Goal: Task Accomplishment & Management: Manage account settings

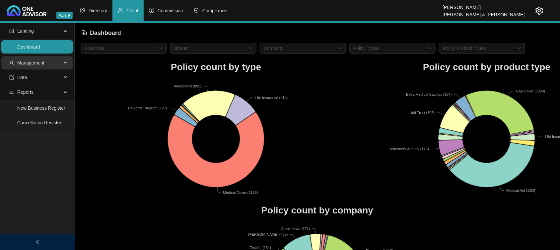
click at [32, 63] on span "Management" at bounding box center [30, 62] width 27 height 5
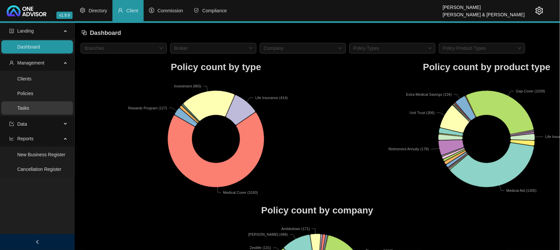
click at [24, 107] on link "Tasks" at bounding box center [23, 107] width 12 height 5
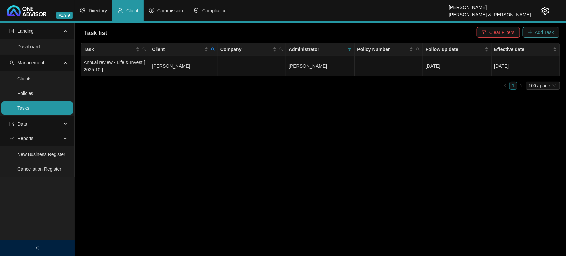
click at [545, 31] on span "Add Task" at bounding box center [545, 32] width 19 height 7
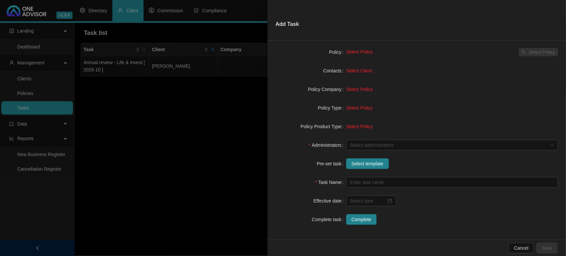
scroll to position [61, 0]
click at [365, 162] on span "Select template" at bounding box center [368, 162] width 32 height 7
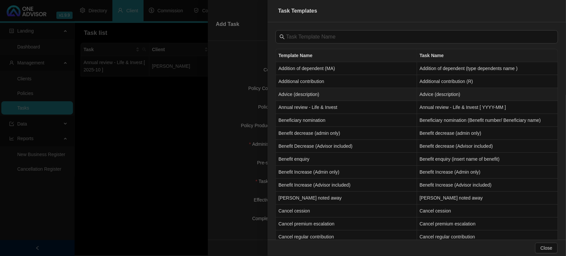
click at [309, 91] on td "Advice (description)" at bounding box center [346, 94] width 141 height 13
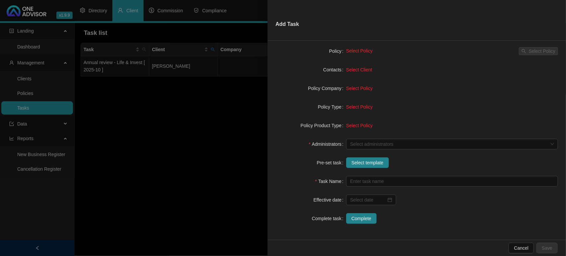
type input "Advice (description)"
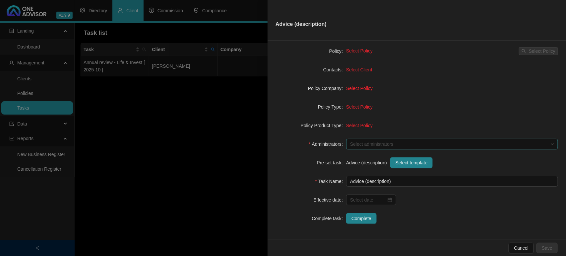
click at [364, 145] on div at bounding box center [449, 144] width 202 height 5
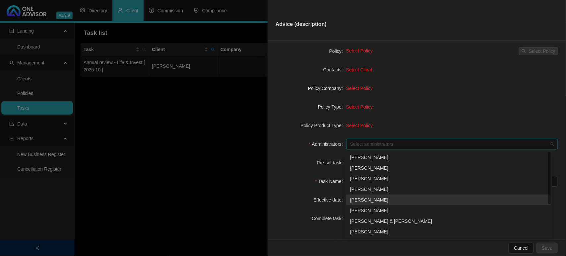
click at [375, 196] on div "[PERSON_NAME]" at bounding box center [448, 199] width 197 height 7
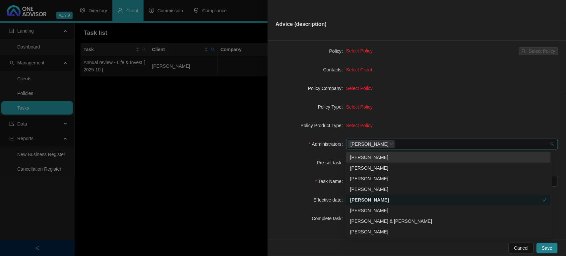
click at [290, 75] on form "Task Type Servicing Client details Select Client Select Client Policy Select Po…" at bounding box center [417, 116] width 283 height 215
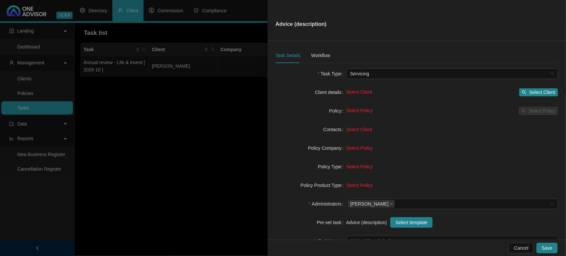
scroll to position [0, 0]
click at [535, 93] on span "Select Client" at bounding box center [543, 93] width 26 height 7
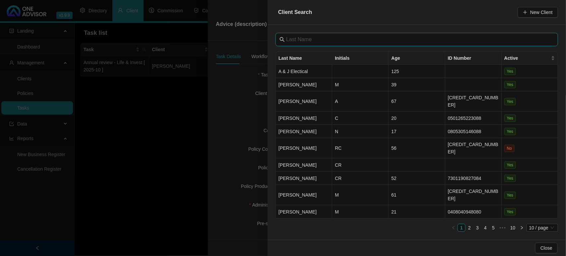
click at [330, 40] on input "text" at bounding box center [417, 40] width 263 height 8
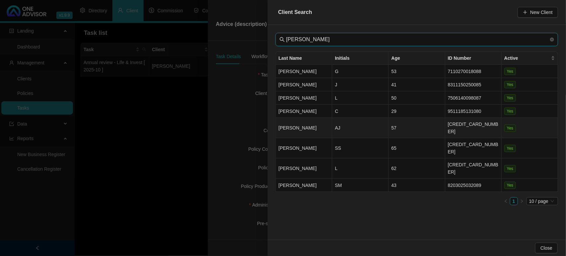
type input "[PERSON_NAME]"
click at [344, 127] on td "AJ" at bounding box center [360, 128] width 56 height 20
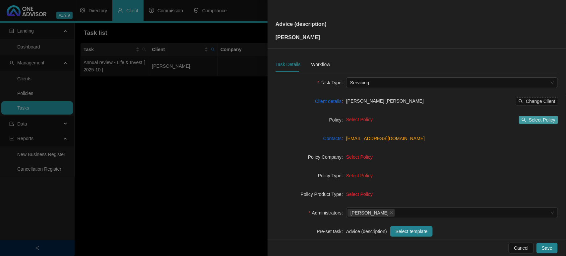
click at [552, 116] on button "Select Policy" at bounding box center [538, 120] width 39 height 8
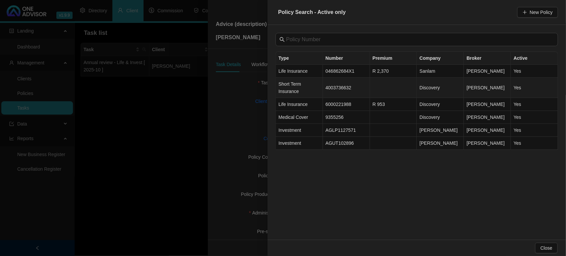
click at [340, 87] on td "4003736632" at bounding box center [346, 88] width 47 height 20
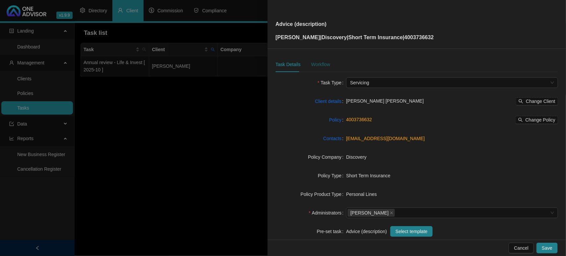
click at [314, 64] on div "Workflow" at bounding box center [320, 64] width 19 height 7
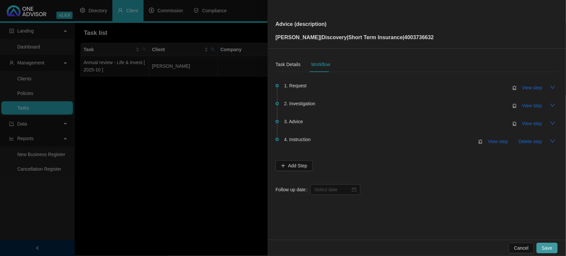
click at [549, 223] on span "Save" at bounding box center [547, 247] width 11 height 7
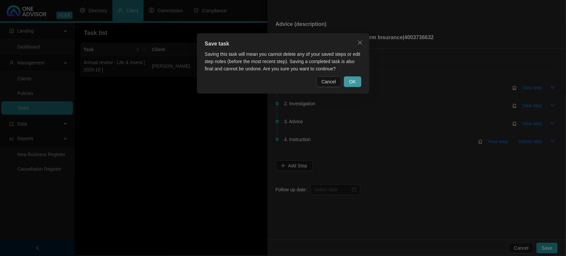
click at [352, 83] on span "OK" at bounding box center [352, 81] width 7 height 7
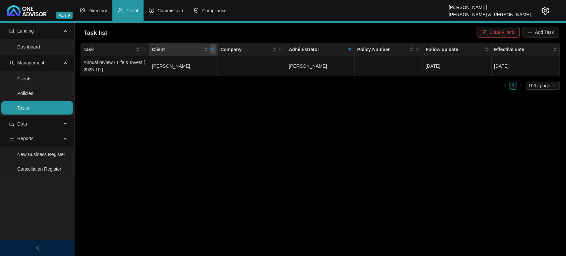
click at [215, 49] on icon "search" at bounding box center [213, 49] width 4 height 4
click at [201, 75] on span "Reset" at bounding box center [198, 75] width 12 height 7
click at [171, 76] on span "Search" at bounding box center [169, 75] width 15 height 7
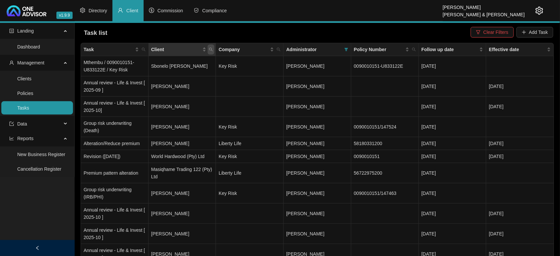
click at [210, 49] on icon "search" at bounding box center [211, 49] width 4 height 4
click at [203, 63] on input "text" at bounding box center [180, 63] width 62 height 11
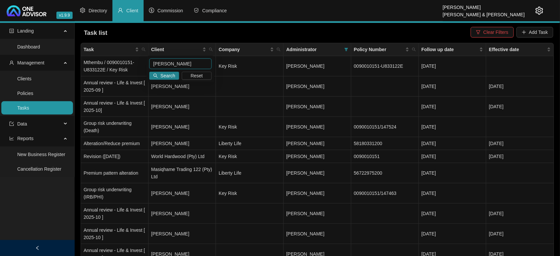
type input "[PERSON_NAME]"
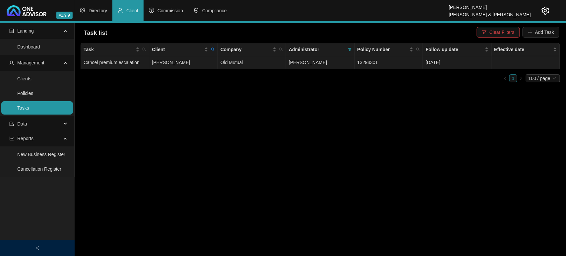
click at [170, 60] on td "[PERSON_NAME]" at bounding box center [183, 62] width 68 height 13
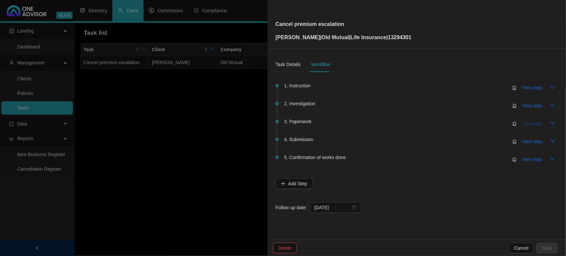
click at [530, 123] on span "View step" at bounding box center [533, 123] width 20 height 7
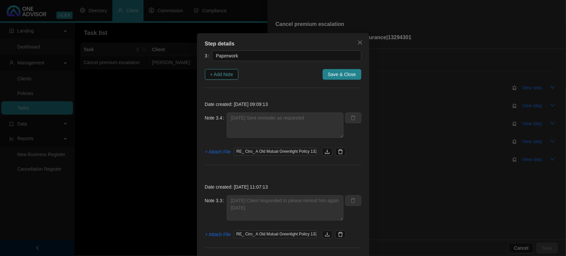
drag, startPoint x: 221, startPoint y: 77, endPoint x: 227, endPoint y: 77, distance: 6.3
click at [221, 77] on span "+ Add Note" at bounding box center [221, 74] width 23 height 7
type textarea "[DATE] Sent reminder as requested"
type textarea "[DATE] Client responded to please remind him again [DATE]"
type textarea "[DATE] - Follow up"
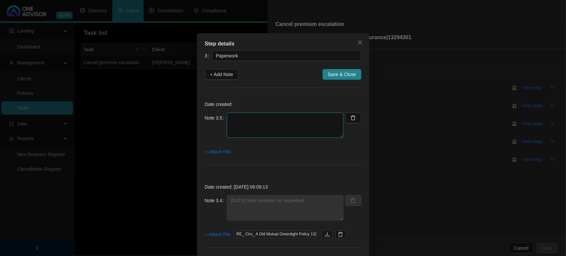
click at [266, 118] on textarea at bounding box center [285, 124] width 117 height 25
type textarea "R"
type textarea "[DATE] Received signed declarations"
click at [219, 153] on span "+ Attach File" at bounding box center [218, 151] width 26 height 7
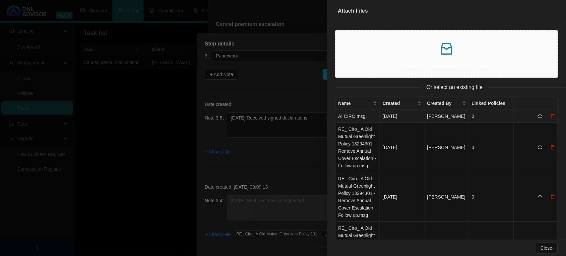
click at [363, 118] on td "AI CIRO.msg" at bounding box center [358, 116] width 44 height 13
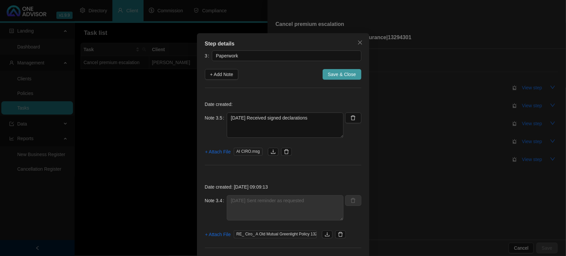
click at [332, 72] on span "Save & Close" at bounding box center [342, 74] width 28 height 7
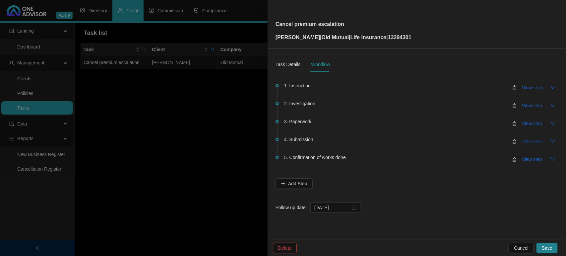
click at [536, 145] on button "View step" at bounding box center [532, 141] width 31 height 11
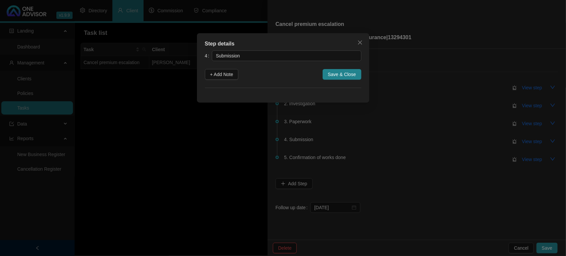
drag, startPoint x: 228, startPoint y: 73, endPoint x: 246, endPoint y: 94, distance: 27.3
click at [227, 76] on span "+ Add Note" at bounding box center [221, 74] width 23 height 7
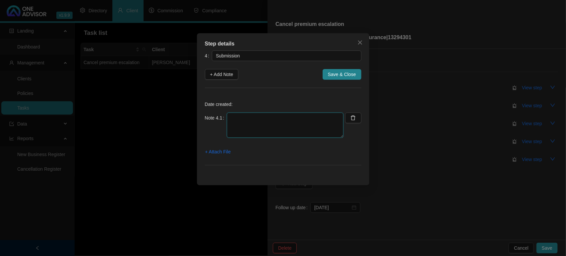
click at [265, 129] on textarea at bounding box center [285, 124] width 117 height 25
type textarea "[DATE] - Uploaded declaration online"
click at [221, 154] on span "+ Attach File" at bounding box center [218, 151] width 26 height 7
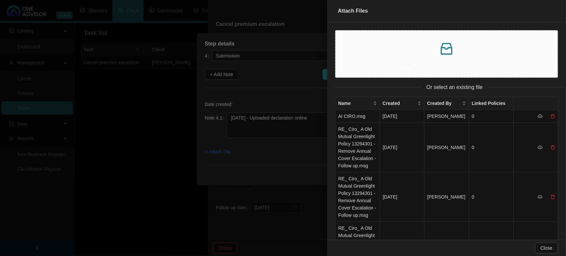
click at [374, 60] on div "Drag & drop files here or click to upload" at bounding box center [446, 54] width 211 height 36
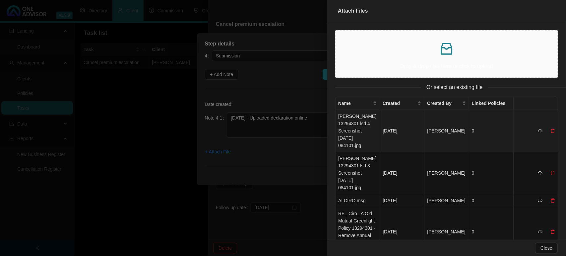
click at [349, 125] on td "[PERSON_NAME] 13294301 lsd 4 Screenshot [DATE] 084101.jpg" at bounding box center [358, 131] width 44 height 42
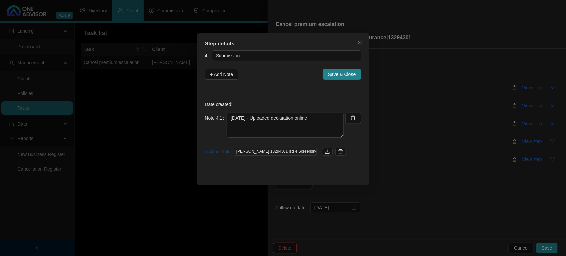
click at [217, 151] on span "+ Attach File" at bounding box center [218, 151] width 26 height 7
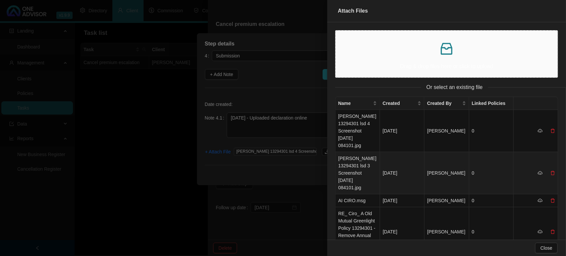
click at [351, 156] on td "[PERSON_NAME] 13294301 lsd 3 Screenshot [DATE] 084101.jpg" at bounding box center [358, 173] width 44 height 42
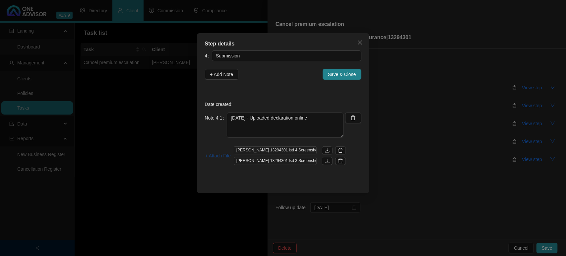
click at [218, 158] on span "+ Attach File" at bounding box center [218, 155] width 26 height 7
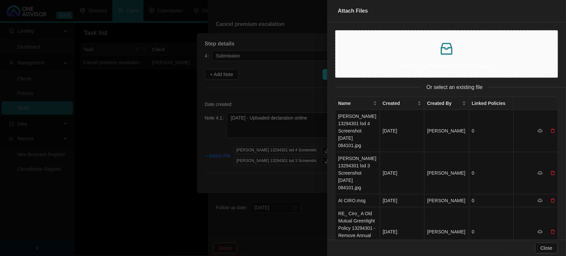
click at [375, 65] on p "Drag & drop files here or click to upload" at bounding box center [446, 66] width 211 height 8
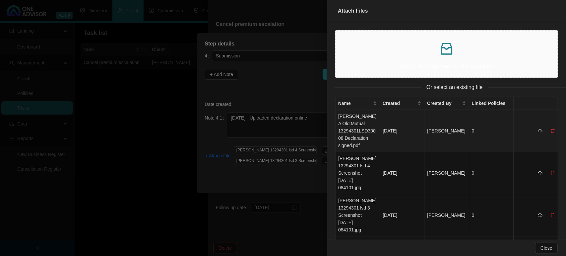
click at [359, 133] on td "[PERSON_NAME] A Old Mutual 13294301LSD30008 Declaration signed.pdf" at bounding box center [358, 131] width 44 height 42
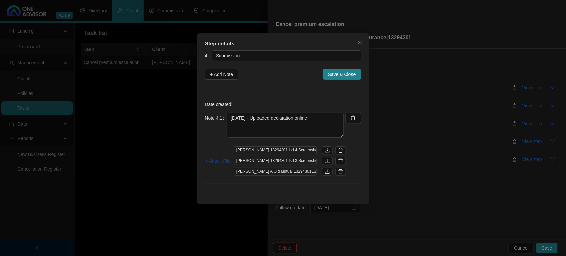
click at [216, 161] on span "+ Attach File" at bounding box center [218, 160] width 26 height 7
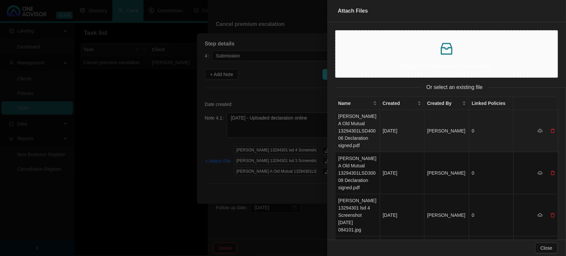
click at [359, 129] on td "[PERSON_NAME] A Old Mutual 13294301LSD40006 Declaration signed.pdf" at bounding box center [358, 131] width 44 height 42
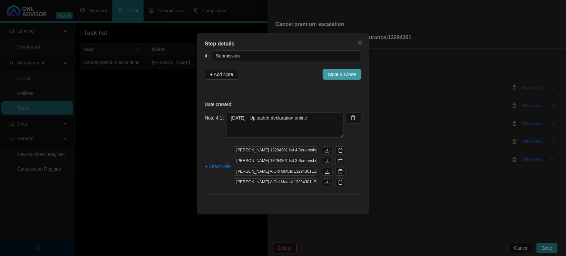
click at [343, 77] on span "Save & Close" at bounding box center [342, 74] width 28 height 7
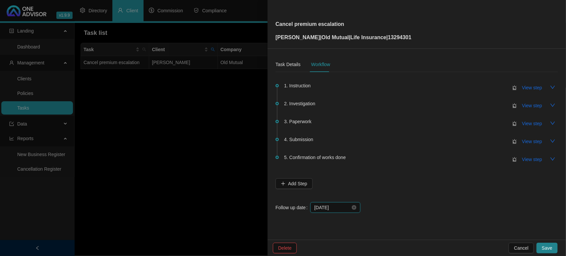
click at [344, 206] on input "[DATE]" at bounding box center [333, 207] width 36 height 7
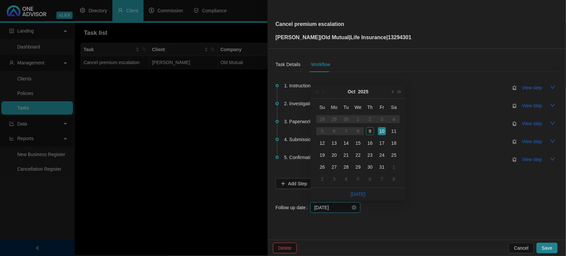
click at [344, 206] on input "[DATE]" at bounding box center [333, 207] width 36 height 7
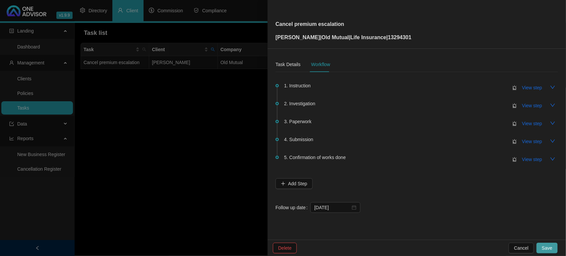
click at [546, 223] on span "Save" at bounding box center [547, 247] width 11 height 7
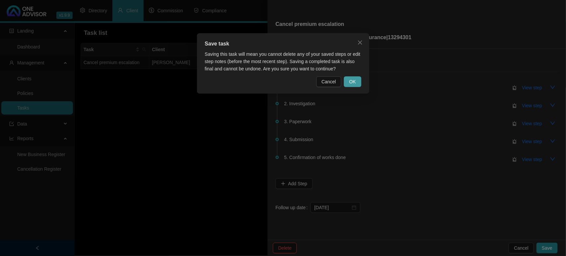
click at [350, 80] on span "OK" at bounding box center [352, 81] width 7 height 7
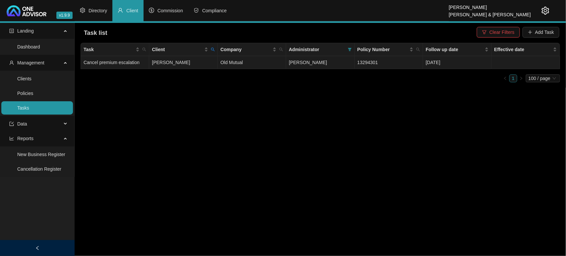
click at [182, 62] on td "[PERSON_NAME]" at bounding box center [183, 62] width 68 height 13
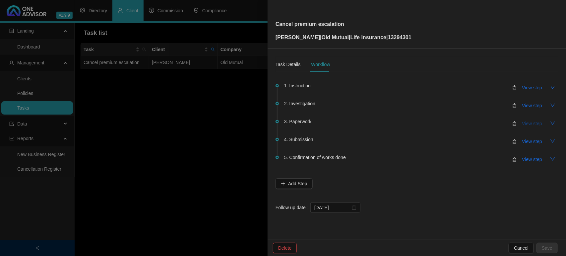
click at [533, 121] on span "View step" at bounding box center [533, 123] width 20 height 7
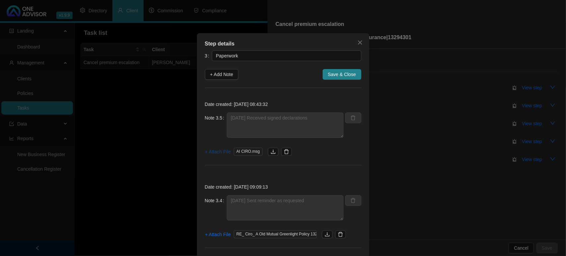
click at [218, 153] on span "+ Attach File" at bounding box center [218, 151] width 26 height 7
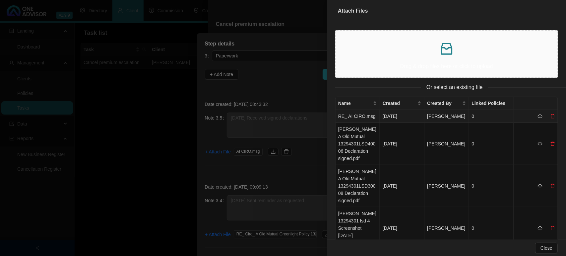
click at [348, 120] on td "RE_ AI CIRO.msg" at bounding box center [358, 116] width 44 height 13
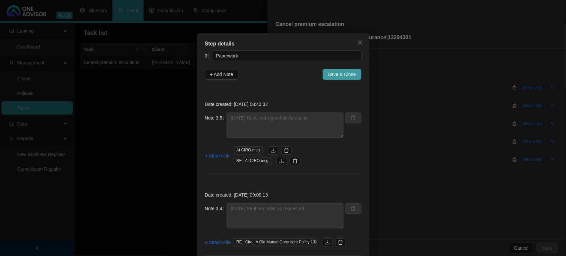
click at [335, 73] on span "Save & Close" at bounding box center [342, 74] width 28 height 7
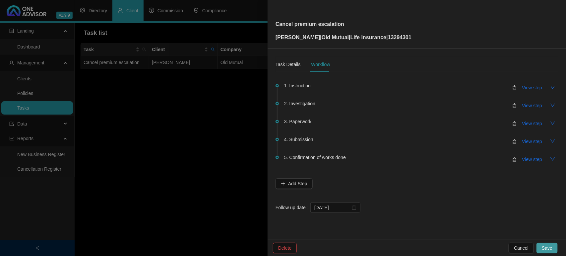
click at [551, 223] on span "Save" at bounding box center [547, 247] width 11 height 7
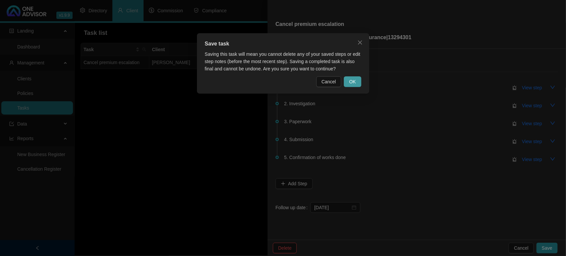
click at [352, 76] on button "OK" at bounding box center [352, 81] width 17 height 11
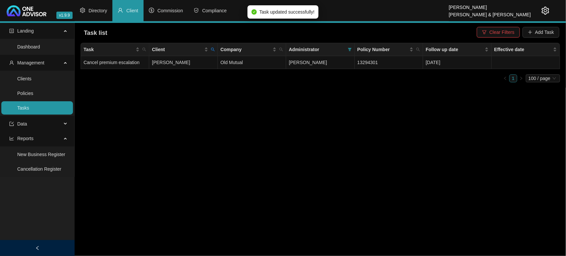
click at [501, 30] on span "Clear Filters" at bounding box center [502, 32] width 25 height 7
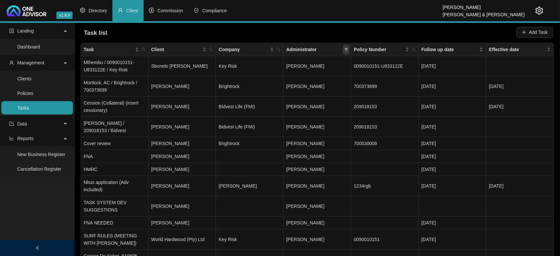
click at [347, 51] on icon "filter" at bounding box center [346, 49] width 4 height 4
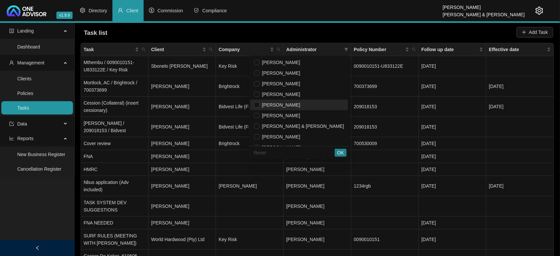
click at [300, 102] on span "[PERSON_NAME]" at bounding box center [279, 104] width 41 height 5
checkbox input "true"
click at [342, 153] on span "OK" at bounding box center [340, 152] width 7 height 7
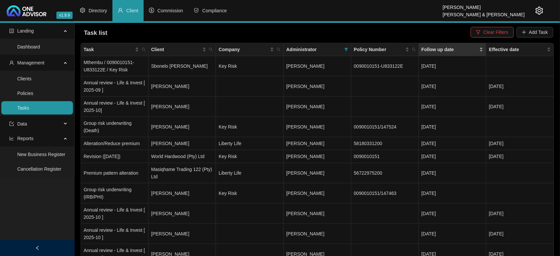
click at [481, 48] on div "Follow up date" at bounding box center [453, 49] width 62 height 7
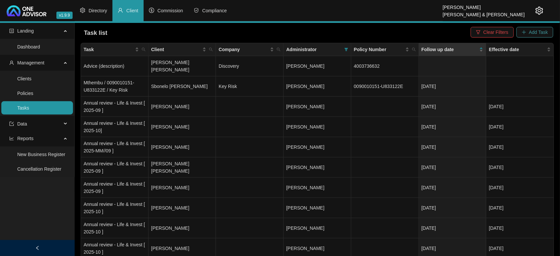
click at [546, 35] on span "Add Task" at bounding box center [538, 32] width 19 height 7
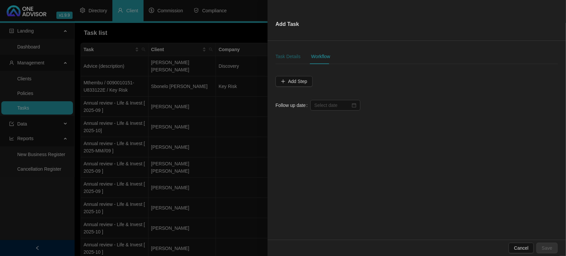
click at [293, 59] on div "Task Details" at bounding box center [288, 56] width 25 height 7
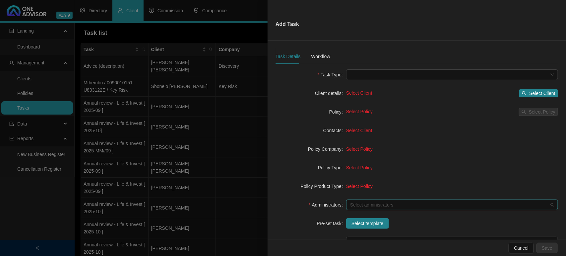
click at [374, 201] on div "Select administrators" at bounding box center [452, 204] width 212 height 11
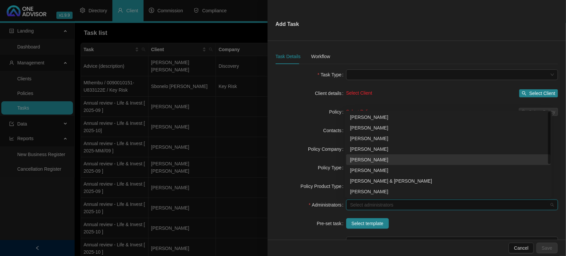
click at [369, 157] on div "[PERSON_NAME]" at bounding box center [448, 159] width 197 height 7
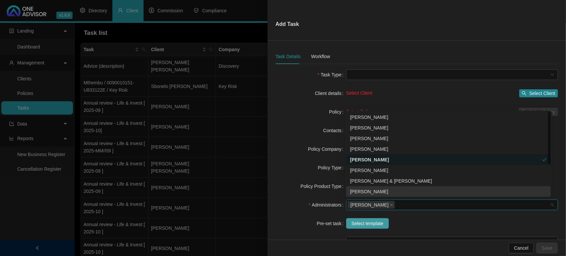
click at [362, 223] on span "Select template" at bounding box center [368, 223] width 32 height 7
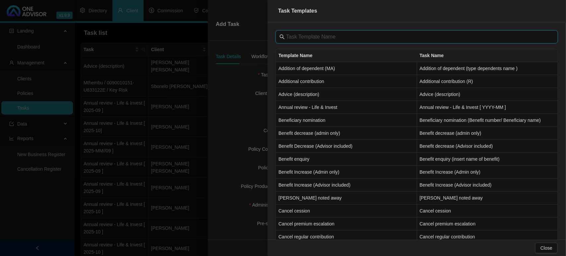
click at [315, 38] on input "text" at bounding box center [417, 37] width 263 height 8
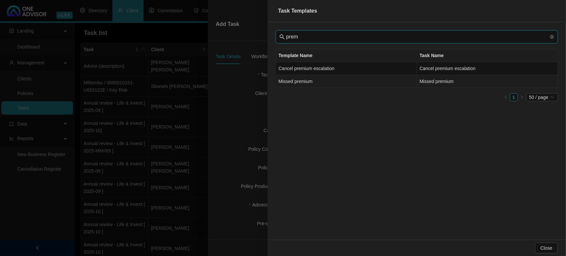
type input "prem"
click at [309, 84] on td "Missed premium" at bounding box center [346, 81] width 141 height 13
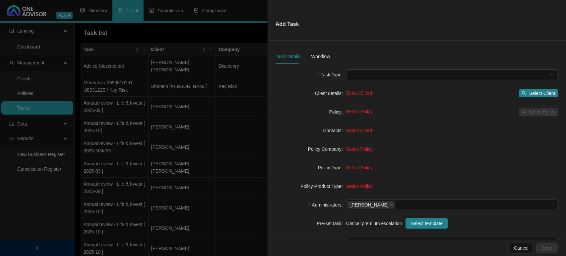
type input "Missed premium"
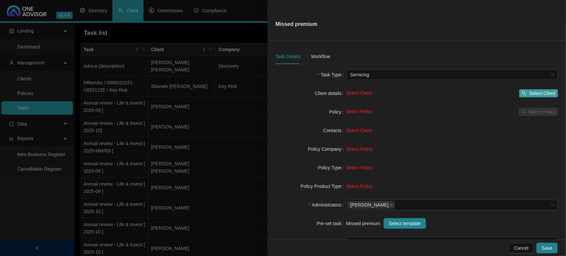
click at [540, 93] on span "Select Client" at bounding box center [543, 93] width 26 height 7
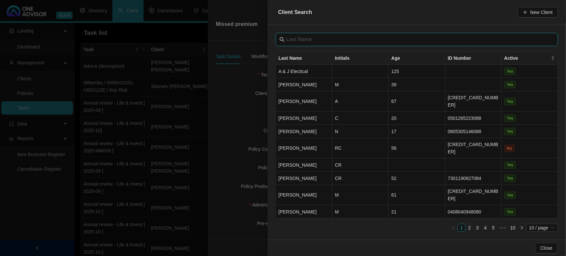
click at [335, 38] on input "text" at bounding box center [417, 40] width 263 height 8
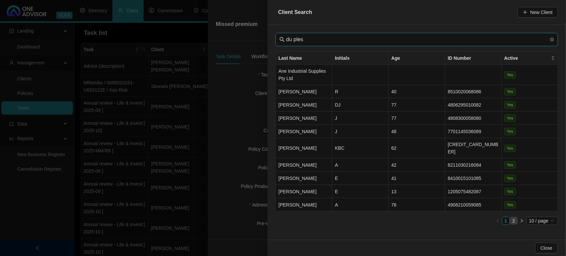
type input "du ples"
click at [513, 217] on link "2" at bounding box center [514, 220] width 7 height 7
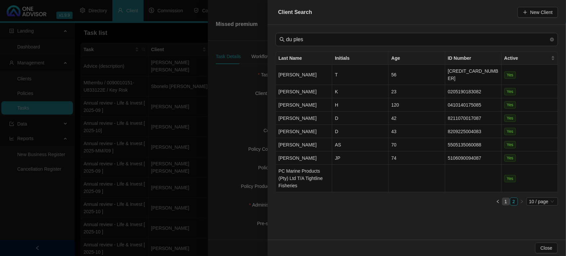
click at [505, 198] on link "1" at bounding box center [506, 201] width 7 height 7
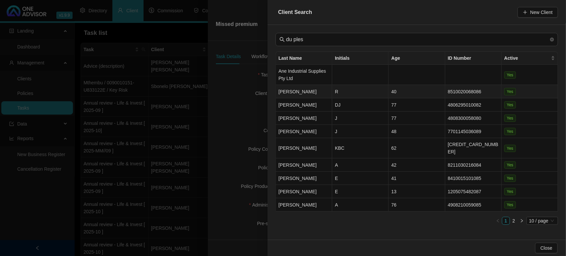
click at [357, 92] on td "R" at bounding box center [360, 91] width 56 height 13
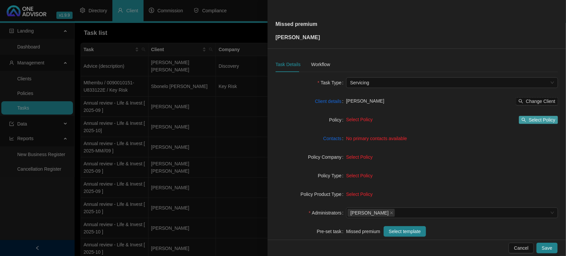
click at [530, 119] on span "Select Policy" at bounding box center [542, 119] width 27 height 7
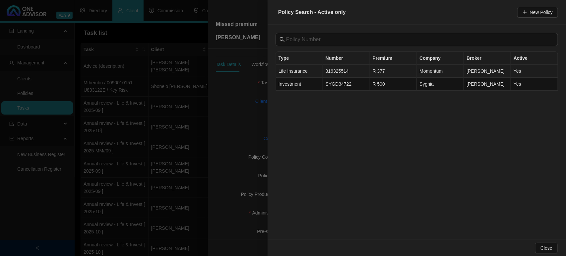
click at [340, 70] on td "316325514" at bounding box center [346, 71] width 47 height 13
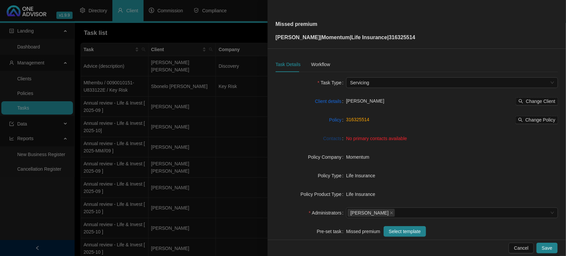
click at [339, 139] on link "Contacts" at bounding box center [333, 138] width 18 height 7
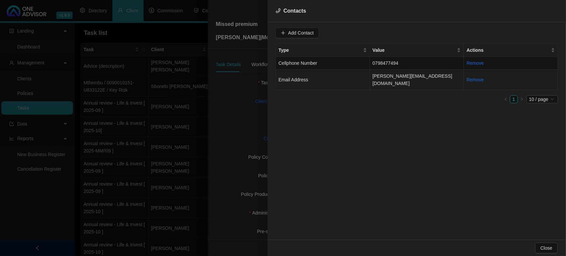
click at [344, 74] on td "Email Address" at bounding box center [323, 80] width 94 height 20
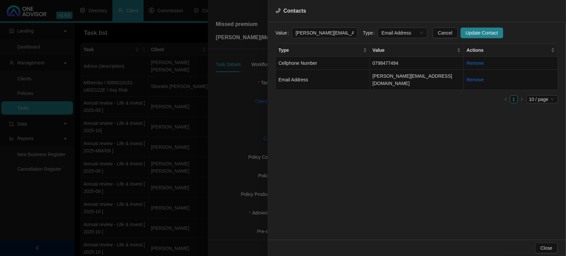
scroll to position [0, 7]
click at [384, 34] on span "Email Address" at bounding box center [403, 33] width 42 height 10
click at [394, 75] on div "Primary Email Address" at bounding box center [396, 78] width 47 height 11
click at [488, 33] on span "Update Contact" at bounding box center [482, 32] width 32 height 7
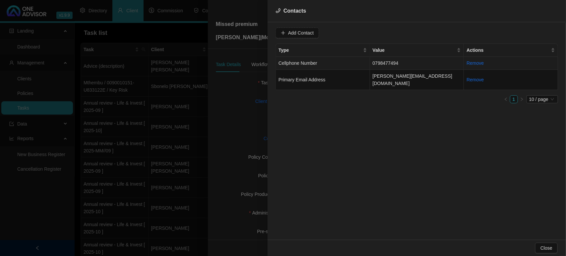
click at [323, 63] on td "Cellphone Number" at bounding box center [323, 63] width 94 height 13
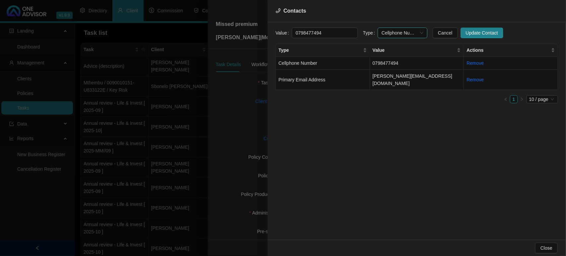
click at [398, 35] on span "Cellphone Number" at bounding box center [403, 33] width 42 height 10
click at [397, 68] on div "Primary Cellphone Number" at bounding box center [396, 67] width 39 height 7
click at [466, 34] on span "Update Contact" at bounding box center [482, 32] width 32 height 7
click at [550, 223] on span "Close" at bounding box center [547, 247] width 12 height 7
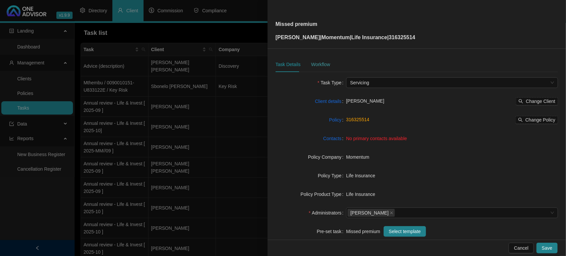
click at [327, 70] on div "Workflow" at bounding box center [320, 64] width 19 height 15
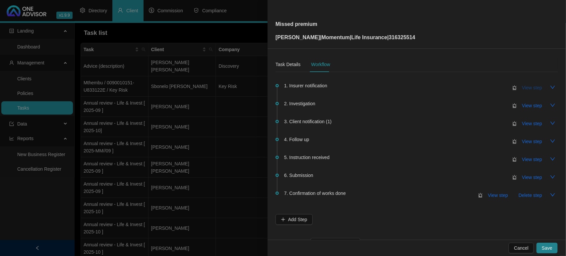
click at [528, 91] on span "View step" at bounding box center [533, 87] width 20 height 7
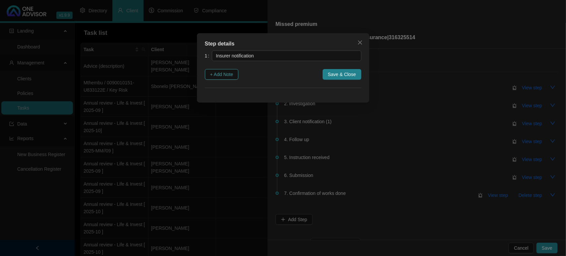
click at [236, 75] on button "+ Add Note" at bounding box center [222, 74] width 34 height 11
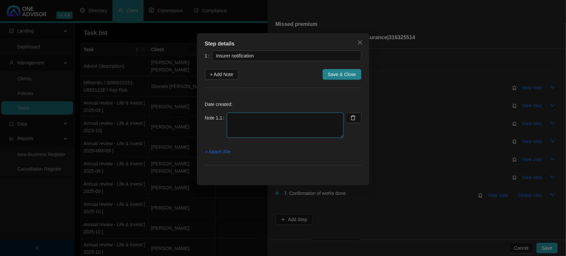
click at [285, 131] on textarea at bounding box center [285, 124] width 117 height 25
type textarea "Notification received from Insurer"
click at [210, 151] on span "+ Attach File" at bounding box center [218, 151] width 26 height 7
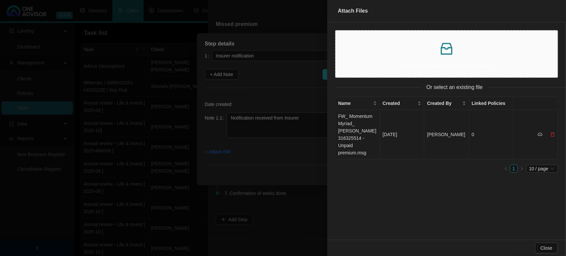
click at [363, 133] on td "FW_ Momentum Myriad_ [PERSON_NAME] 316325514 - Unpaid premium.msg" at bounding box center [358, 134] width 44 height 49
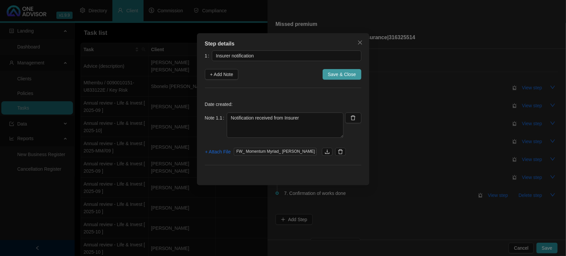
click at [338, 71] on span "Save & Close" at bounding box center [342, 74] width 28 height 7
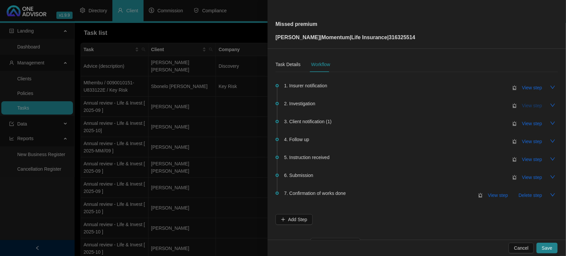
click at [523, 105] on span "View step" at bounding box center [533, 105] width 20 height 7
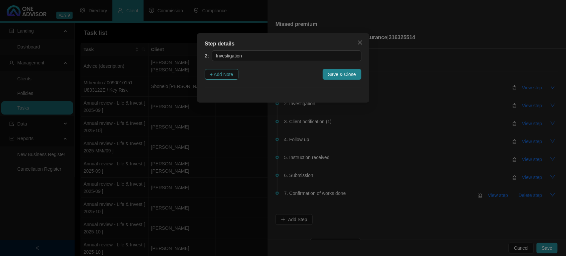
click at [230, 75] on span "+ Add Note" at bounding box center [221, 74] width 23 height 7
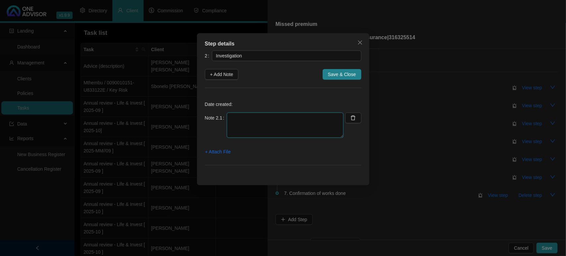
click at [306, 130] on textarea at bounding box center [285, 124] width 117 height 25
type textarea "Went online and double check - Premium is reflecting in arrears"
click at [220, 152] on span "+ Attach File" at bounding box center [218, 151] width 26 height 7
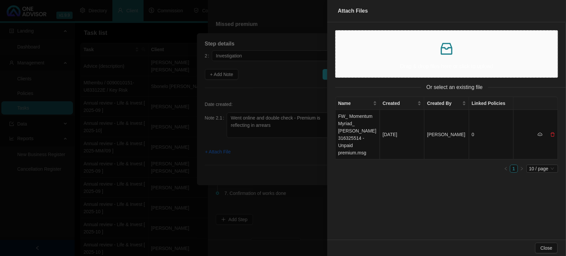
click at [400, 53] on p at bounding box center [446, 49] width 211 height 16
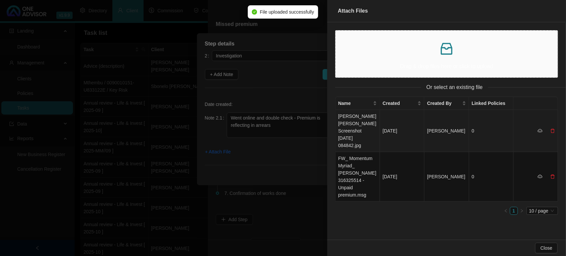
click at [354, 122] on td "[PERSON_NAME] [PERSON_NAME] Screenshot [DATE] 084842.jpg" at bounding box center [358, 131] width 44 height 42
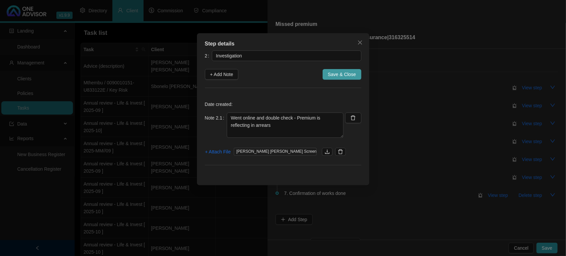
click at [333, 73] on span "Save & Close" at bounding box center [342, 74] width 28 height 7
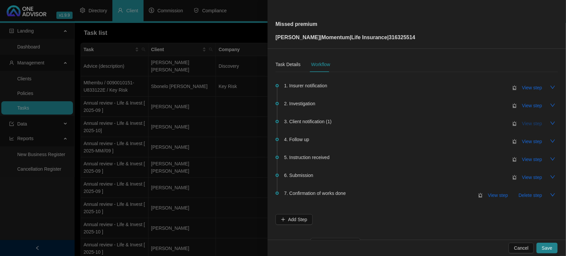
click at [527, 125] on span "View step" at bounding box center [533, 123] width 20 height 7
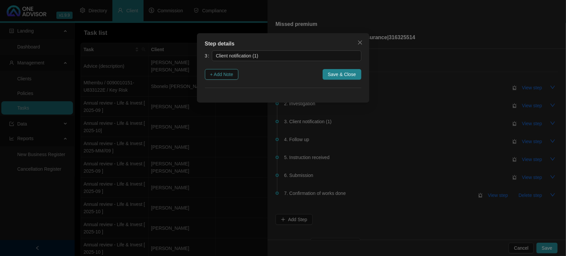
click at [224, 73] on span "+ Add Note" at bounding box center [221, 74] width 23 height 7
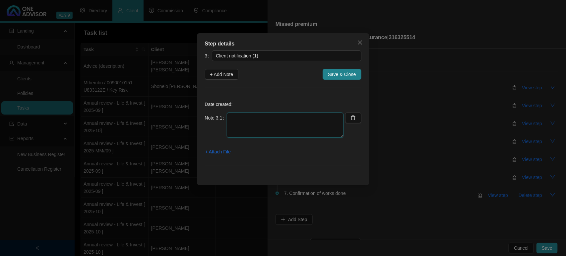
click at [247, 120] on textarea at bounding box center [285, 124] width 117 height 25
type textarea "Emailed and informed client unpaid premium"
click at [216, 153] on span "+ Attach File" at bounding box center [218, 151] width 26 height 7
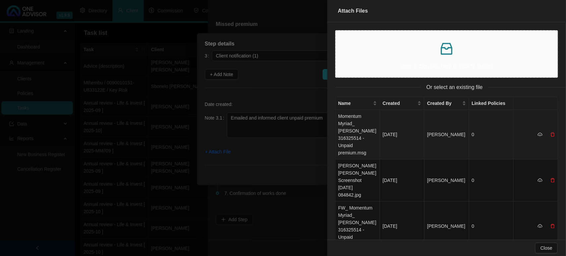
click at [359, 126] on td "Momentum Myriad_ [PERSON_NAME] 316325514 - Unpaid premium.msg" at bounding box center [358, 134] width 44 height 49
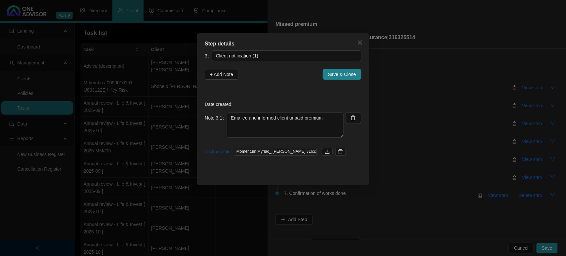
click at [219, 154] on span "+ Attach File" at bounding box center [218, 151] width 26 height 7
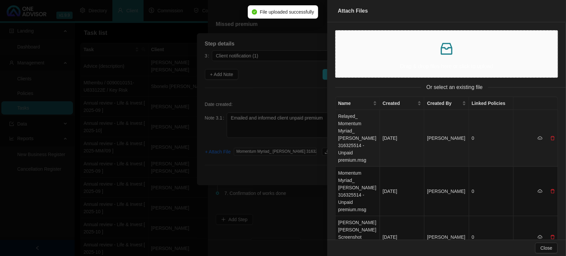
click at [358, 125] on td "Relayed_ Momentum Myriad_ [PERSON_NAME] 316325514 - Unpaid premium.msg" at bounding box center [358, 138] width 44 height 57
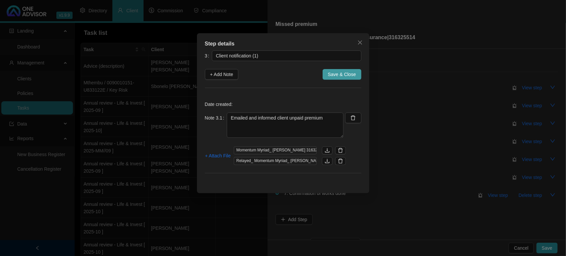
click at [345, 75] on span "Save & Close" at bounding box center [342, 74] width 28 height 7
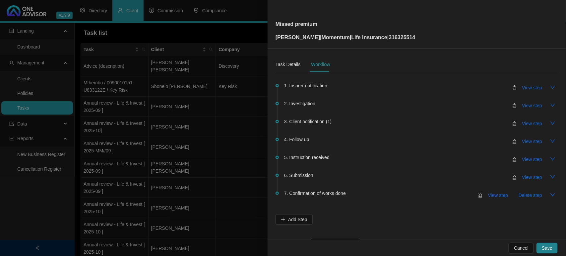
scroll to position [24, 0]
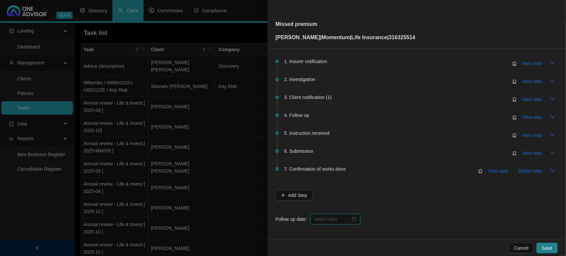
click at [337, 220] on input at bounding box center [333, 218] width 36 height 7
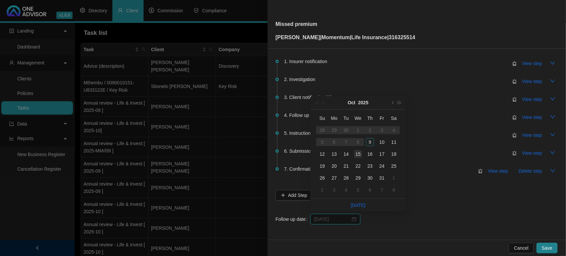
type input "[DATE]"
click at [357, 156] on div "15" at bounding box center [358, 154] width 8 height 8
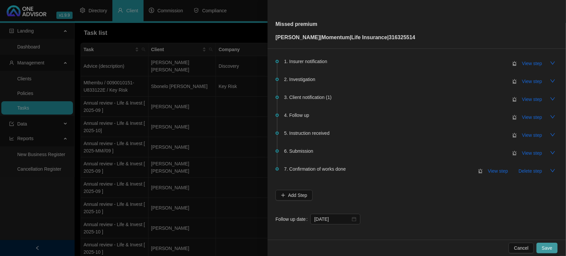
click at [555, 223] on button "Save" at bounding box center [547, 248] width 21 height 11
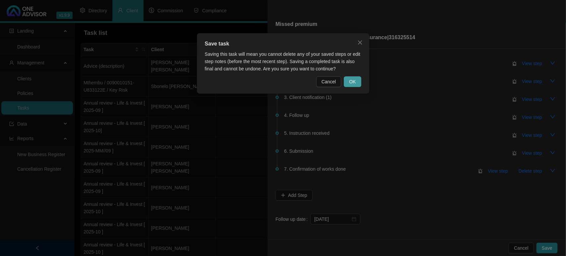
click at [353, 80] on span "OK" at bounding box center [352, 81] width 7 height 7
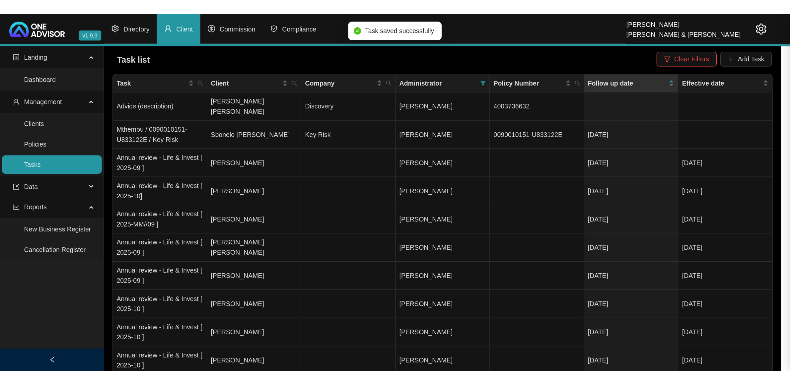
scroll to position [0, 0]
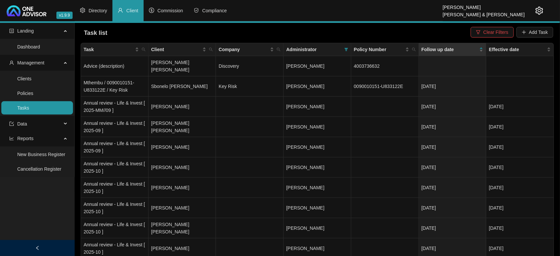
click at [540, 12] on icon "setting" at bounding box center [540, 11] width 8 height 8
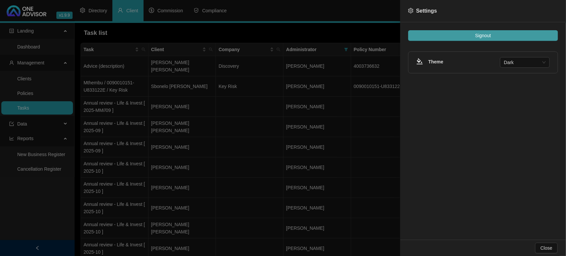
click at [510, 35] on button "Signout" at bounding box center [483, 35] width 150 height 11
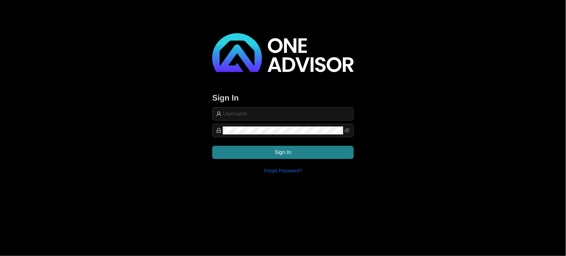
type input "[EMAIL_ADDRESS][DOMAIN_NAME]"
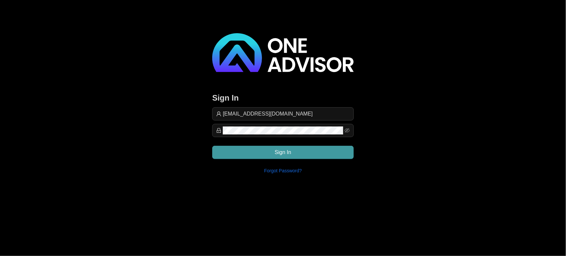
click at [268, 146] on button "Sign In" at bounding box center [283, 152] width 142 height 13
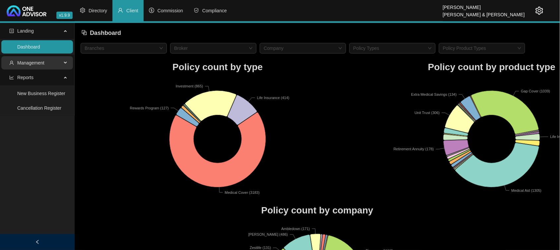
click at [59, 63] on span "Management" at bounding box center [35, 62] width 52 height 13
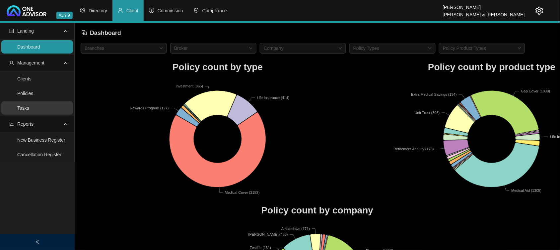
click at [29, 110] on link "Tasks" at bounding box center [23, 107] width 12 height 5
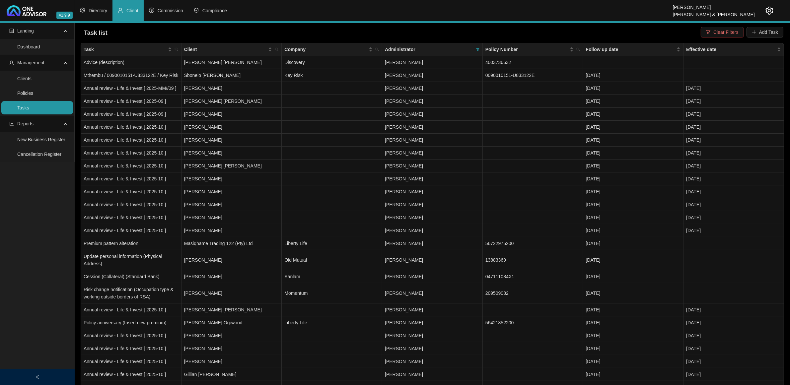
click at [559, 31] on span "Clear Filters" at bounding box center [725, 32] width 25 height 7
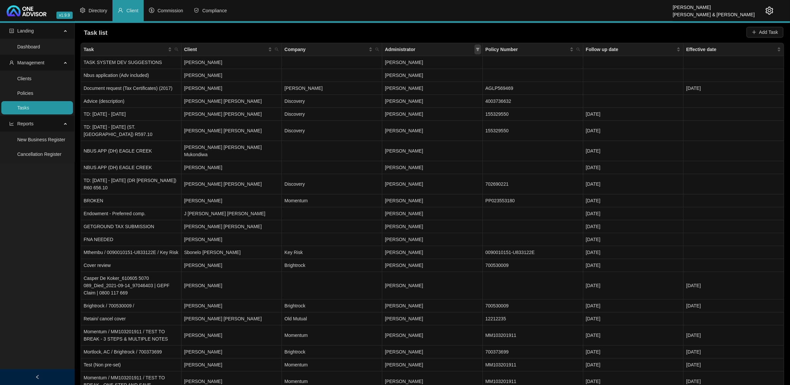
click at [475, 48] on span at bounding box center [477, 49] width 7 height 10
click at [444, 76] on span "[PERSON_NAME] & [PERSON_NAME]" at bounding box center [433, 75] width 85 height 5
click at [474, 153] on span "OK" at bounding box center [472, 152] width 7 height 7
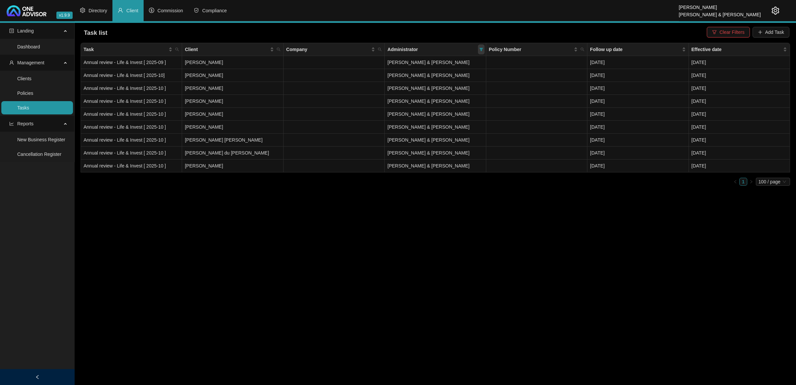
click at [482, 49] on icon "filter" at bounding box center [481, 49] width 4 height 4
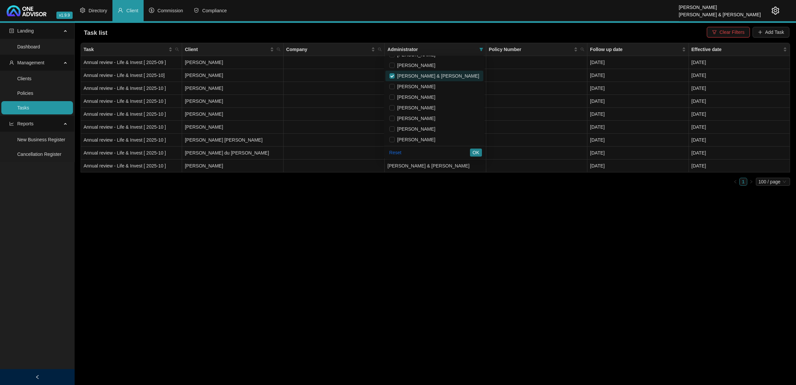
click at [425, 73] on span "[PERSON_NAME] & [PERSON_NAME]" at bounding box center [437, 75] width 85 height 5
checkbox input "false"
click at [475, 150] on span "OK" at bounding box center [476, 152] width 7 height 7
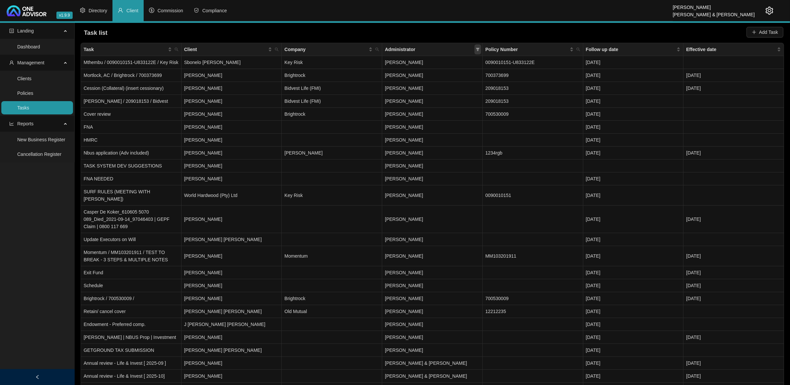
click at [478, 48] on icon "filter" at bounding box center [478, 49] width 4 height 3
click at [432, 102] on span "[PERSON_NAME]" at bounding box center [411, 104] width 41 height 5
checkbox input "true"
click at [471, 152] on span "OK" at bounding box center [472, 152] width 7 height 7
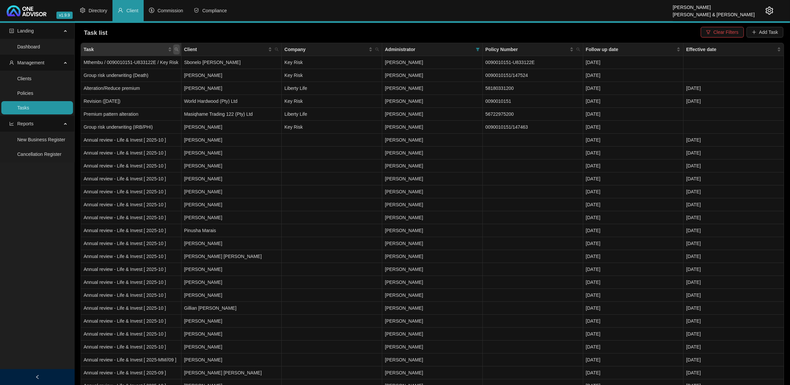
click at [178, 49] on icon "search" at bounding box center [177, 49] width 4 height 4
type input "adv"
click at [135, 75] on span "Search" at bounding box center [133, 75] width 15 height 7
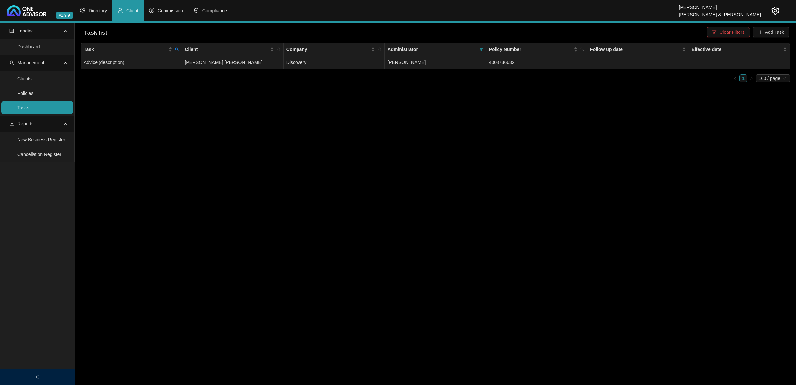
click at [138, 65] on td "Advice (description)" at bounding box center [131, 62] width 101 height 13
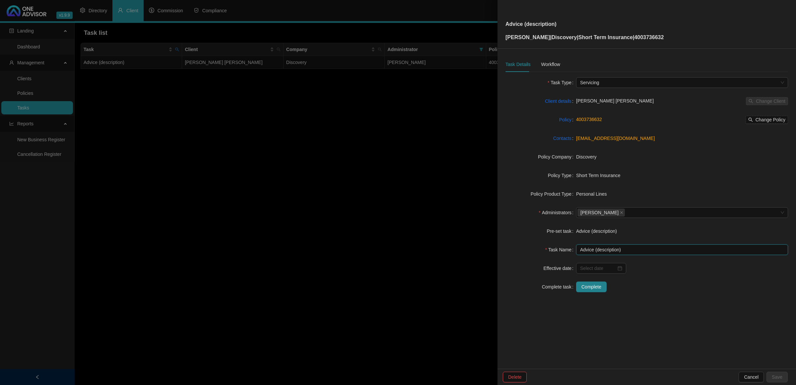
drag, startPoint x: 619, startPoint y: 251, endPoint x: 646, endPoint y: 278, distance: 38.2
click at [559, 223] on input "Advice (description)" at bounding box center [682, 250] width 212 height 11
click at [559, 223] on div "Task Details Workflow Task Type Servicing Client details [PERSON_NAME] [PERSON_…" at bounding box center [647, 209] width 299 height 320
click at [559, 223] on input "Advice (Alterative ST Quotes )" at bounding box center [682, 250] width 212 height 11
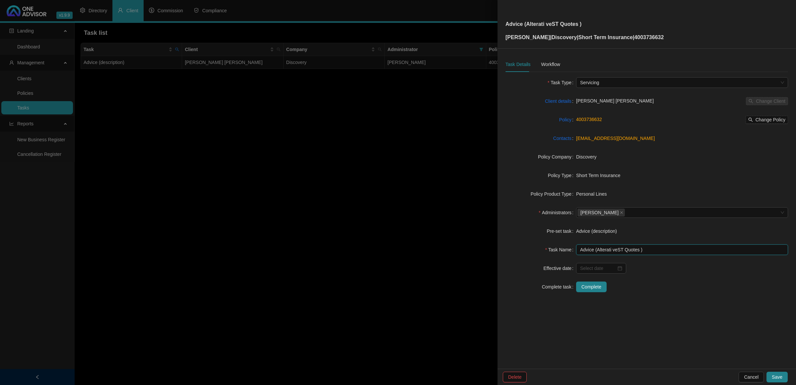
drag, startPoint x: 613, startPoint y: 250, endPoint x: 624, endPoint y: 262, distance: 16.7
click at [559, 223] on input "Advice (Alterati veST Quotes )" at bounding box center [682, 250] width 212 height 11
paste input "alternative"
drag, startPoint x: 600, startPoint y: 250, endPoint x: 622, endPoint y: 293, distance: 48.4
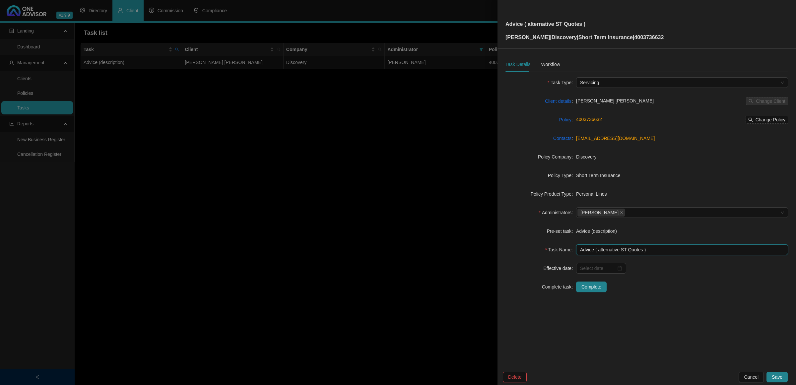
click at [559, 223] on input "Advice ( alternative ST Quotes )" at bounding box center [682, 250] width 212 height 11
type input "Advice ( Alternative Short Term Quotes )"
click at [548, 65] on div "Workflow" at bounding box center [550, 64] width 19 height 7
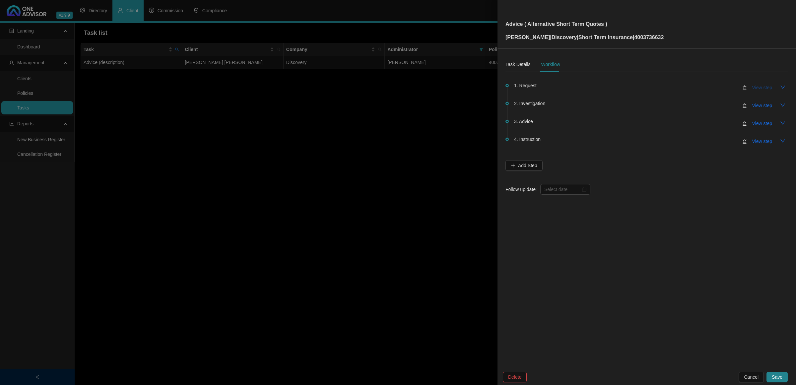
click at [559, 87] on span "View step" at bounding box center [763, 87] width 20 height 7
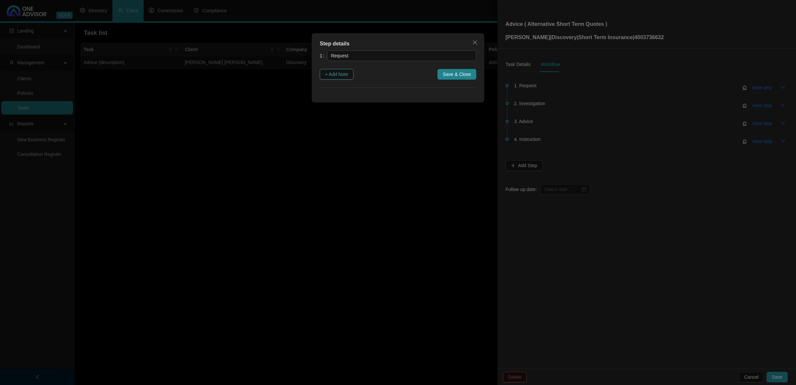
click at [323, 76] on button "+ Add Note" at bounding box center [337, 74] width 34 height 11
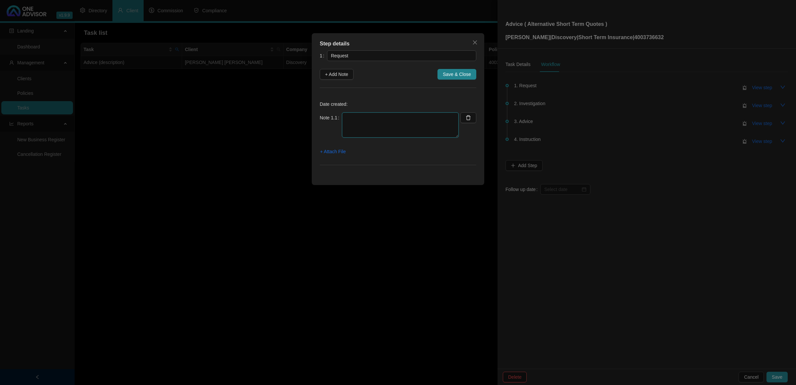
click at [370, 133] on textarea at bounding box center [400, 124] width 117 height 25
type textarea "c"
type textarea "[DATE] Client responded from my renewal and requested alternative quotations"
click at [334, 150] on span "+ Attach File" at bounding box center [333, 151] width 26 height 7
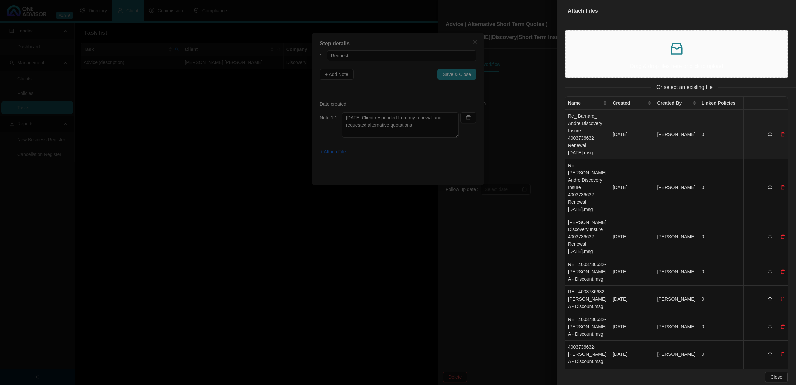
click at [559, 140] on td "Re_ Barnard_ Andre Discovery Insure 4003736632 Renewal [DATE].msg" at bounding box center [588, 134] width 44 height 49
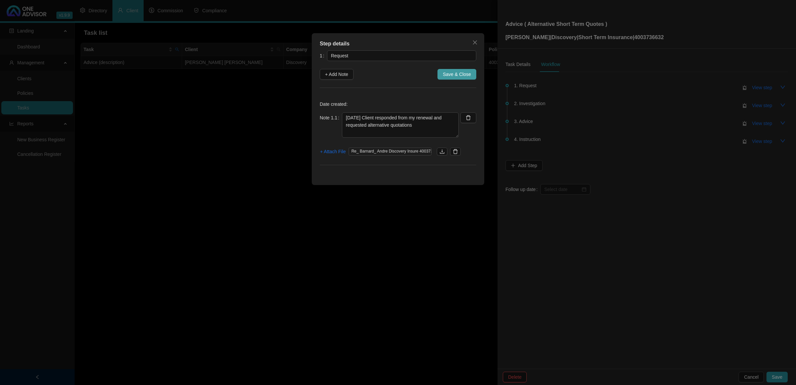
click at [447, 75] on span "Save & Close" at bounding box center [457, 74] width 28 height 7
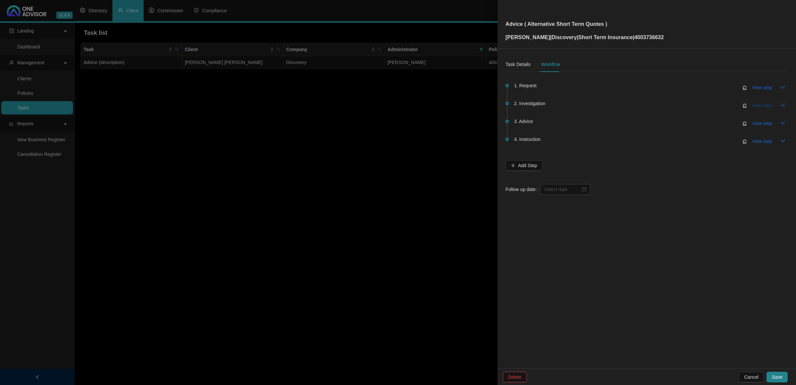
click at [559, 106] on span "View step" at bounding box center [763, 105] width 20 height 7
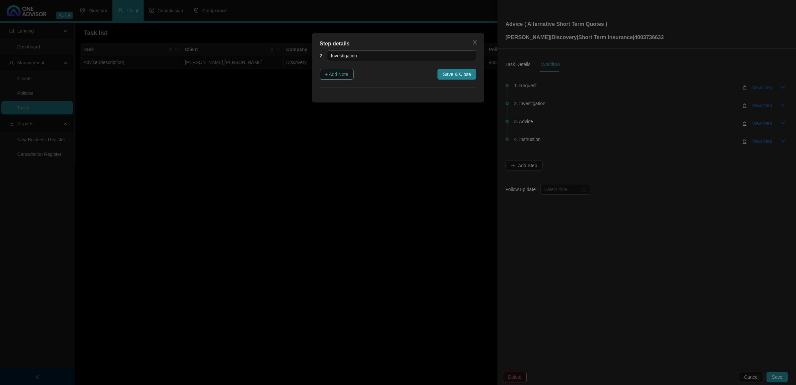
click at [337, 72] on span "+ Add Note" at bounding box center [336, 74] width 23 height 7
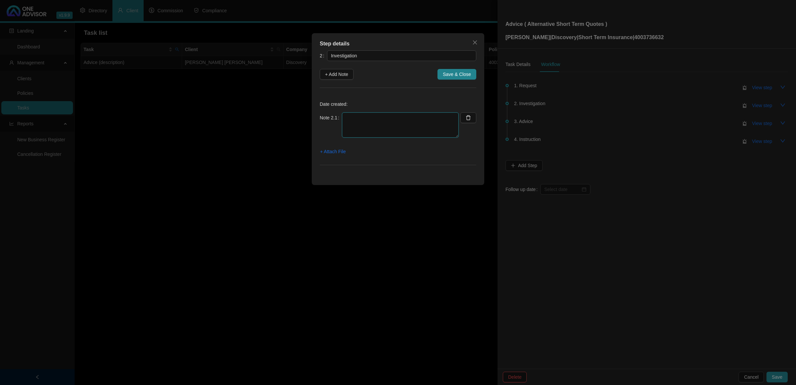
click at [357, 123] on textarea at bounding box center [400, 124] width 117 height 25
type textarea "R"
type textarea "[DATE] Requested quotations from Old Mutual Momentum Procom"
click at [337, 149] on span "+ Attach File" at bounding box center [333, 151] width 26 height 7
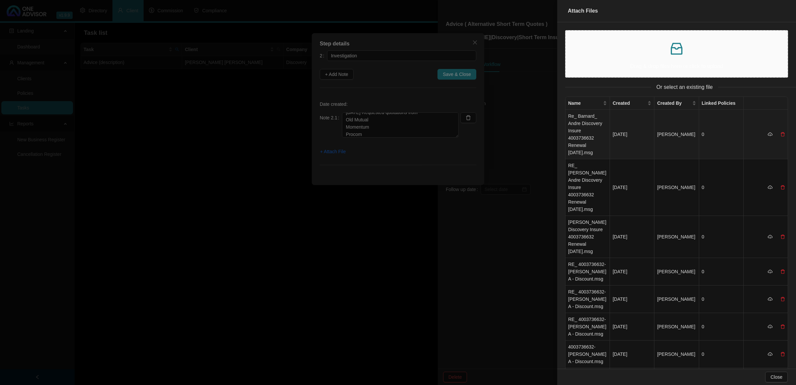
click at [559, 117] on td "Re_ Barnard_ Andre Discovery Insure 4003736632 Renewal [DATE].msg" at bounding box center [588, 134] width 44 height 49
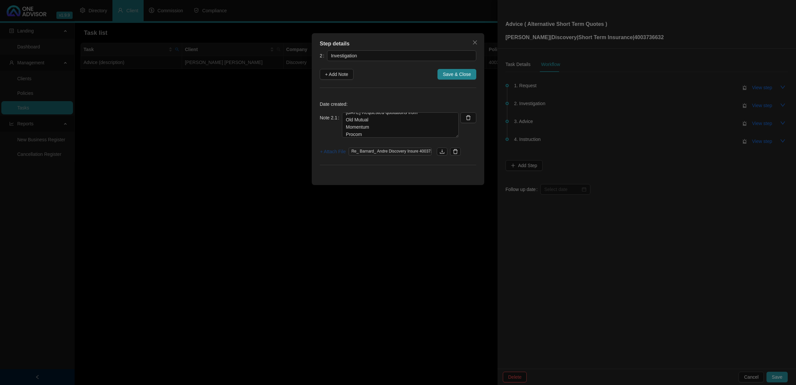
click at [334, 150] on span "+ Attach File" at bounding box center [333, 151] width 26 height 7
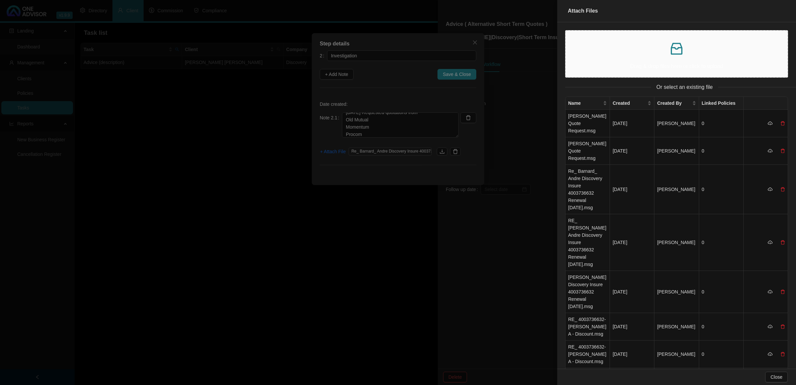
click at [334, 152] on div at bounding box center [398, 192] width 796 height 385
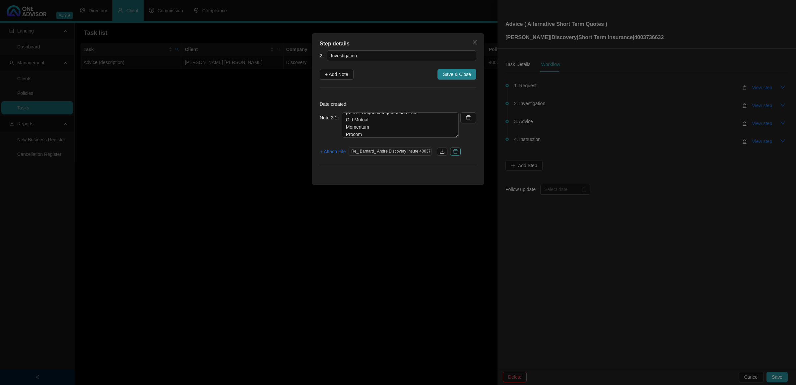
click at [457, 150] on icon "delete" at bounding box center [456, 151] width 5 height 5
click at [343, 152] on span "+ Attach File" at bounding box center [333, 151] width 26 height 7
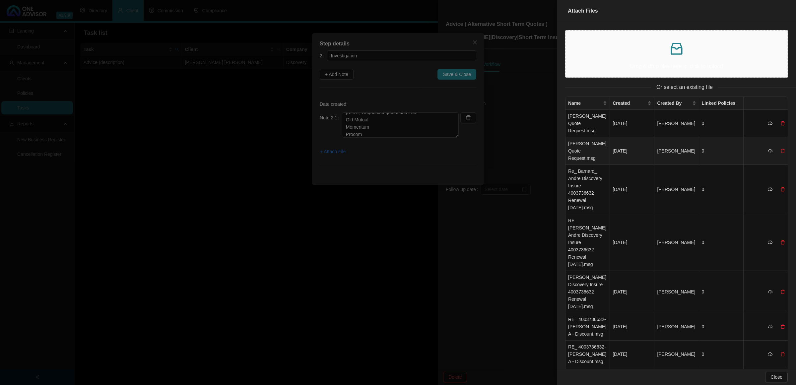
drag, startPoint x: 591, startPoint y: 139, endPoint x: 354, endPoint y: 128, distance: 236.5
click at [559, 139] on td "[PERSON_NAME] Quote Request.msg" at bounding box center [588, 151] width 44 height 28
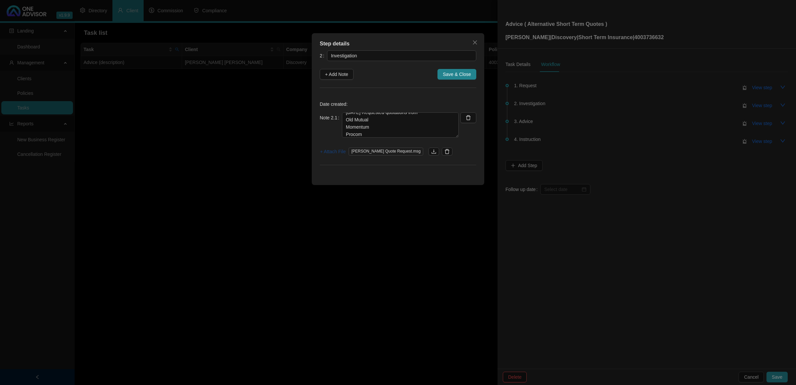
click at [336, 153] on span "+ Attach File" at bounding box center [333, 151] width 26 height 7
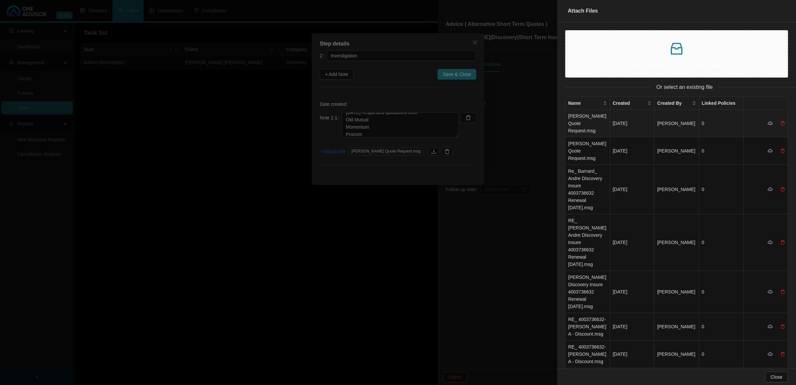
click at [559, 120] on td "[PERSON_NAME] Quote Request.msg" at bounding box center [588, 124] width 44 height 28
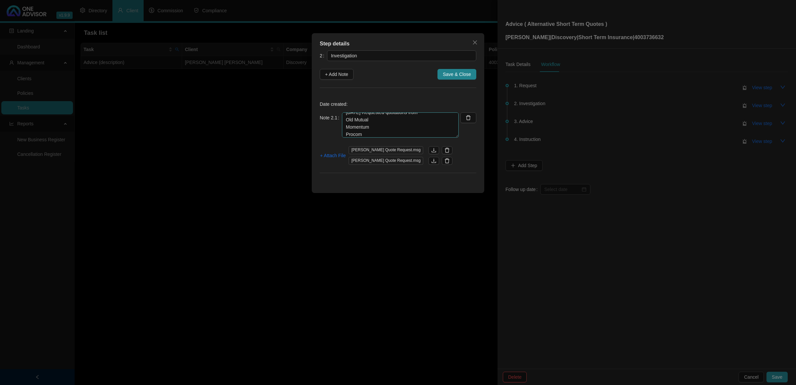
scroll to position [7, 0]
click at [387, 135] on textarea "[DATE] Requested quotations from Old Mutual Momentum Procom" at bounding box center [400, 124] width 117 height 25
click at [328, 155] on span "+ Attach File" at bounding box center [333, 155] width 26 height 7
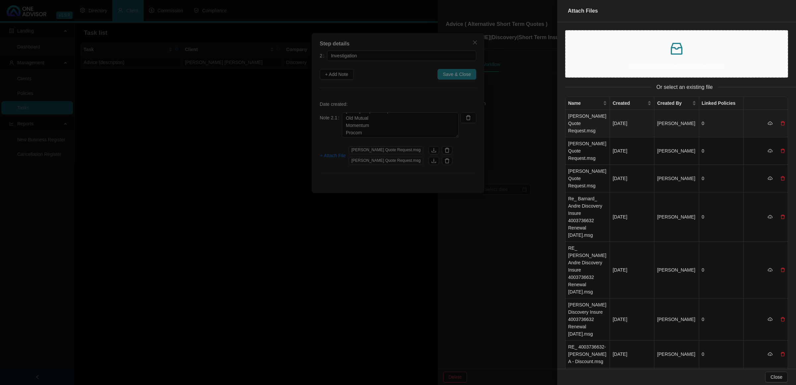
click at [559, 120] on td "[PERSON_NAME] Quote Request.msg" at bounding box center [588, 124] width 44 height 28
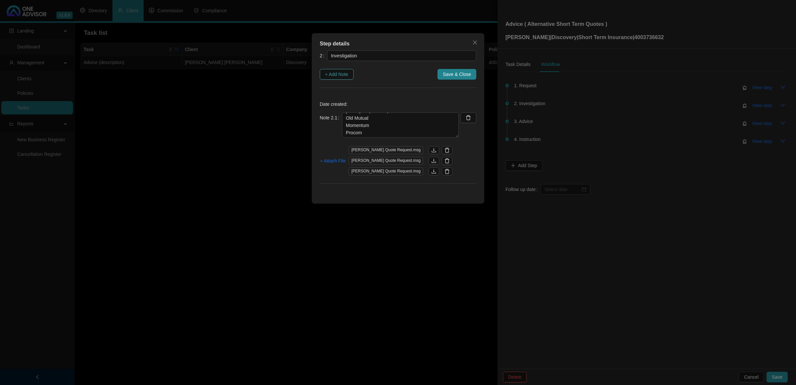
click at [334, 74] on span "+ Add Note" at bounding box center [336, 74] width 23 height 7
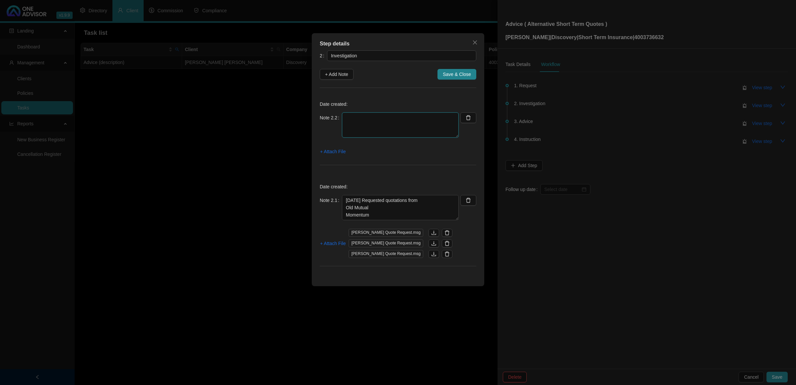
click at [359, 117] on textarea at bounding box center [400, 124] width 117 height 25
type textarea "M"
type textarea "[DATE] Momentum Requested Claims History from Old Mutual - I explained that we …"
click at [327, 151] on span "+ Attach File" at bounding box center [333, 151] width 26 height 7
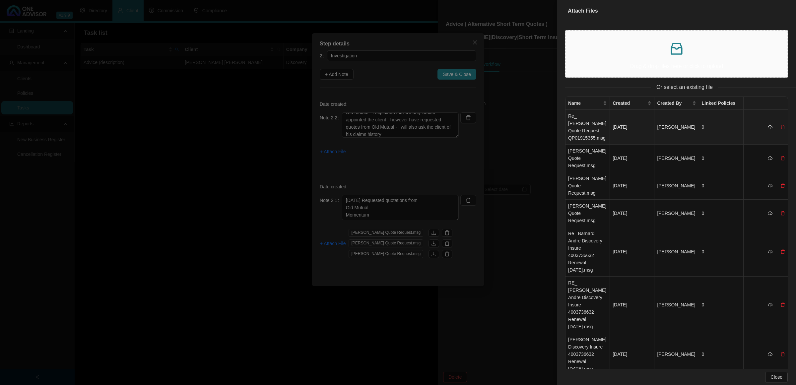
click at [559, 123] on td "Re_ [PERSON_NAME] Quote Request QP01915355.msg" at bounding box center [588, 127] width 44 height 35
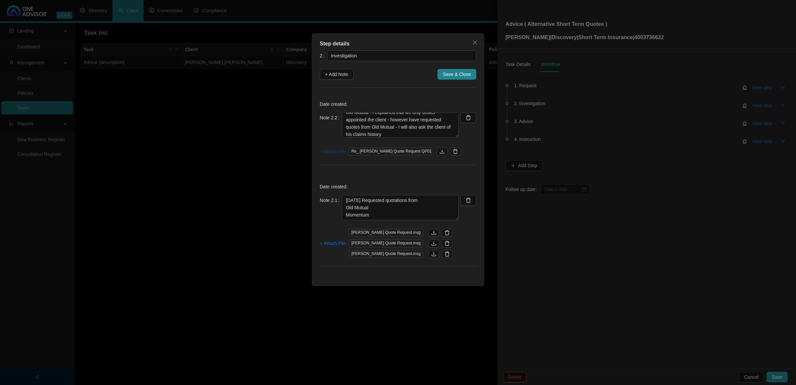
click at [326, 153] on span "+ Attach File" at bounding box center [333, 151] width 26 height 7
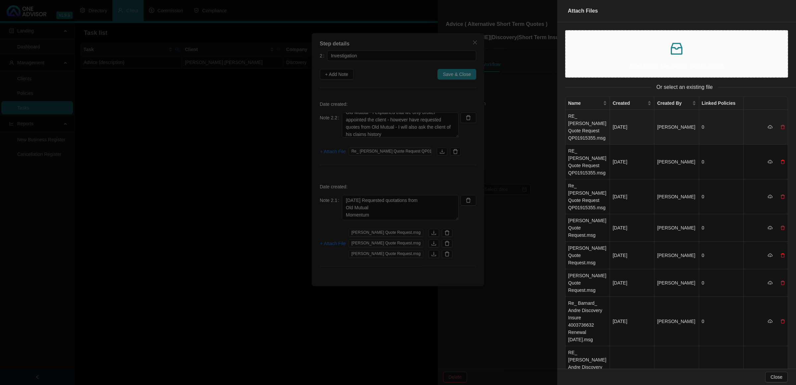
click at [559, 123] on td "RE_ [PERSON_NAME] Quote Request QP01915355.msg" at bounding box center [588, 127] width 44 height 35
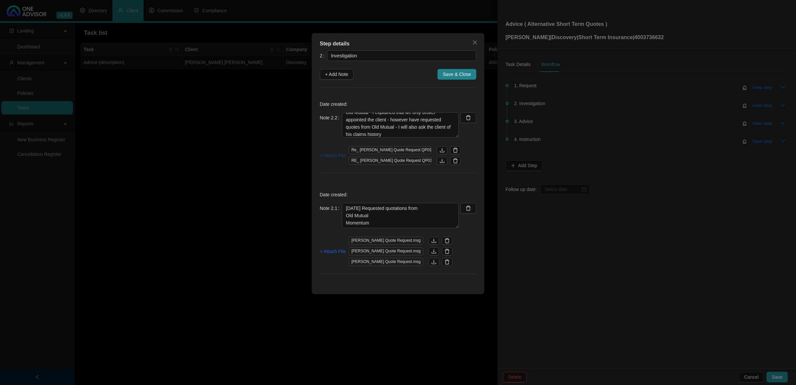
click at [334, 156] on span "+ Attach File" at bounding box center [333, 155] width 26 height 7
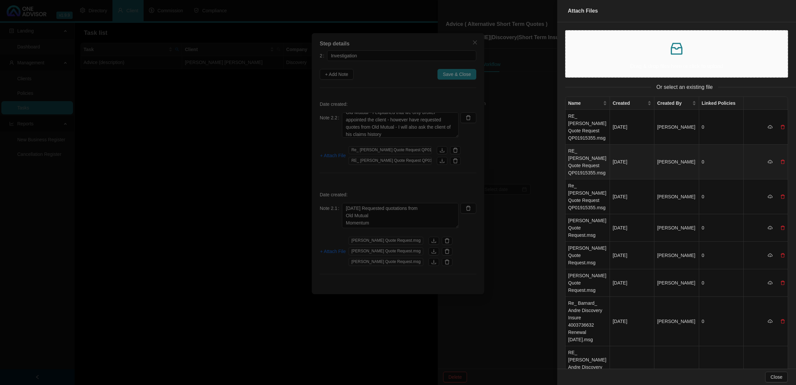
click at [559, 150] on td "RE_ [PERSON_NAME] Quote Request QP01915355.msg" at bounding box center [588, 162] width 44 height 35
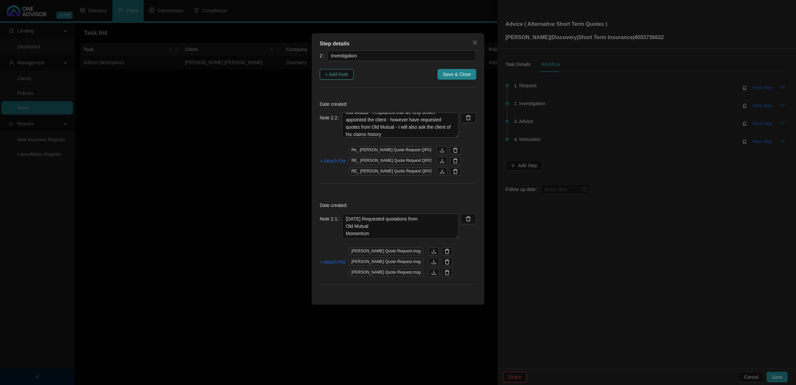
click at [339, 75] on span "+ Add Note" at bounding box center [336, 74] width 23 height 7
type textarea "[DATE] Momentum Requested Claims History from Old Mutual - I explained that we …"
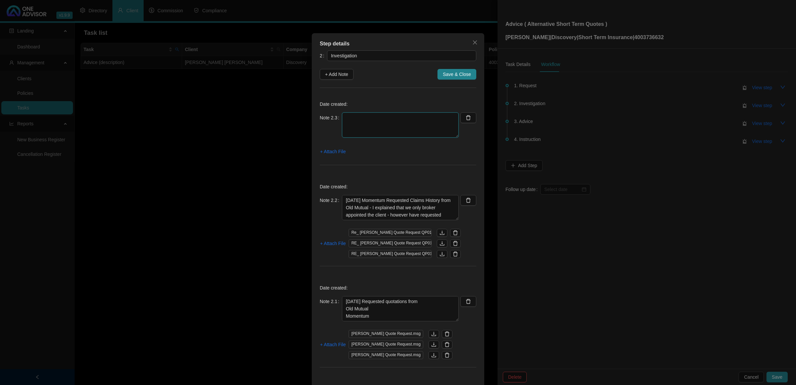
click at [353, 121] on textarea at bounding box center [400, 124] width 117 height 25
type textarea "0"
click at [347, 202] on textarea "[DATE] Momentum Requested Claims History from Old Mutual - I explained that we …" at bounding box center [400, 207] width 117 height 25
click at [365, 124] on textarea "0" at bounding box center [400, 124] width 117 height 25
drag, startPoint x: 346, startPoint y: 201, endPoint x: 361, endPoint y: 221, distance: 24.6
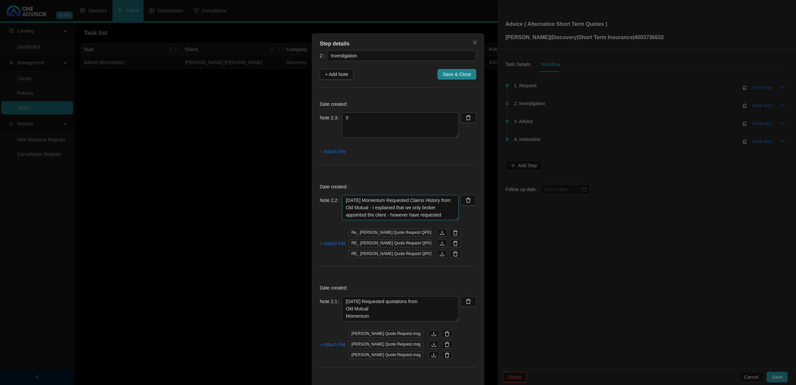
click at [346, 203] on textarea "[DATE] Momentum Requested Claims History from Old Mutual - I explained that we …" at bounding box center [400, 207] width 117 height 25
type textarea "[DATE] Momentum Requested Claims History from Old Mutual - I explained that we …"
click at [345, 223] on textarea "[DATE] Requested quotations from Old Mutual Momentum Procom" at bounding box center [400, 308] width 117 height 25
click at [346, 223] on textarea "[DATE] Requested quotations from Old Mutual Momentum Procom" at bounding box center [400, 308] width 117 height 25
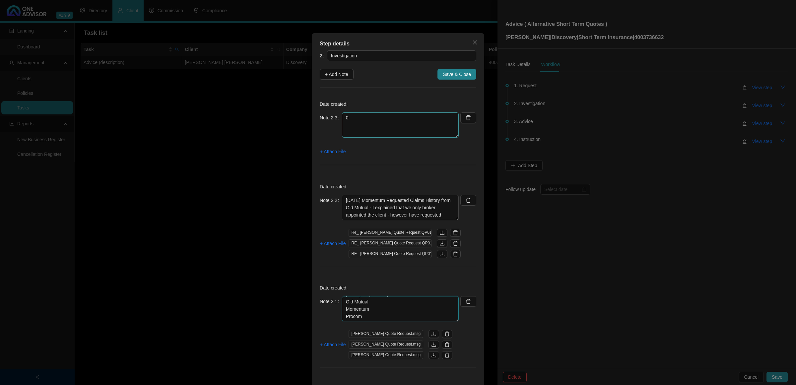
type textarea "[DATE] Requested quotations from Old Mutual Momentum Procom"
click at [369, 120] on textarea "0" at bounding box center [400, 124] width 117 height 25
click at [375, 120] on textarea "0" at bounding box center [400, 124] width 117 height 25
type textarea "[DATE] Emailed Client requesting further information to assist with quoting"
click at [341, 148] on span "+ Attach File" at bounding box center [333, 151] width 26 height 7
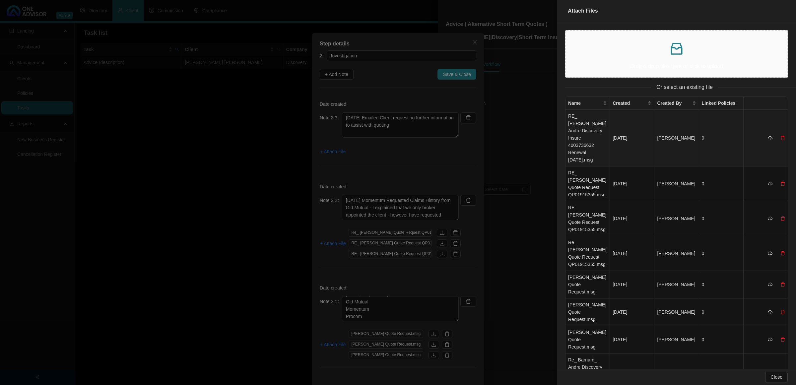
click at [559, 122] on td "RE_ [PERSON_NAME] Andre Discovery Insure 4003736632 Renewal [DATE].msg" at bounding box center [588, 138] width 44 height 57
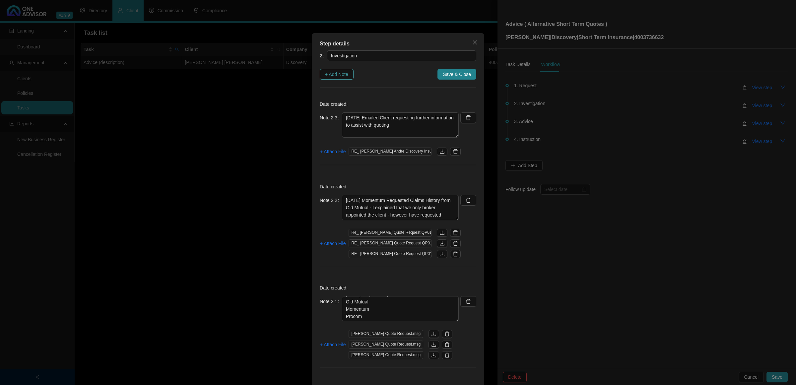
click at [339, 75] on span "+ Add Note" at bounding box center [336, 74] width 23 height 7
type textarea "[DATE] Emailed Client requesting further information to assist with quoting"
type textarea "[DATE] Momentum Requested Claims History from Old Mutual - I explained that we …"
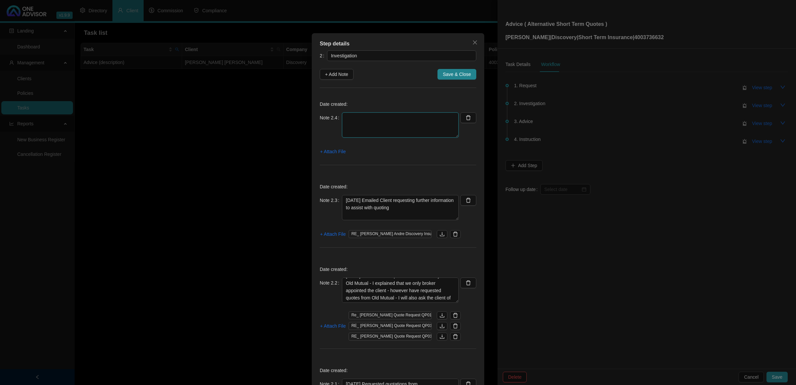
click at [395, 125] on textarea at bounding box center [400, 124] width 117 height 25
click at [341, 150] on span "+ Attach File" at bounding box center [333, 151] width 26 height 7
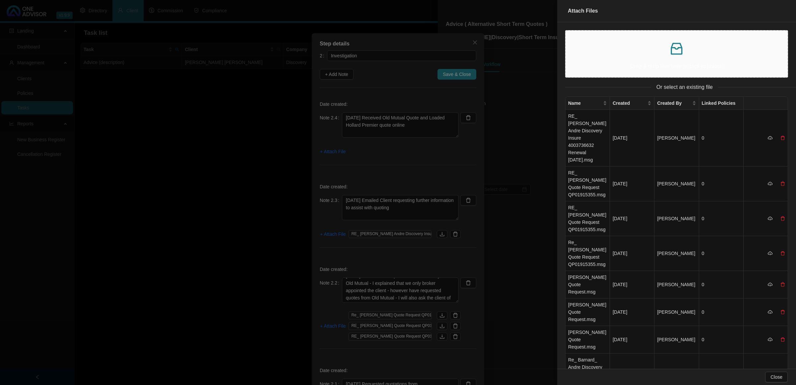
click at [418, 128] on div at bounding box center [398, 192] width 796 height 385
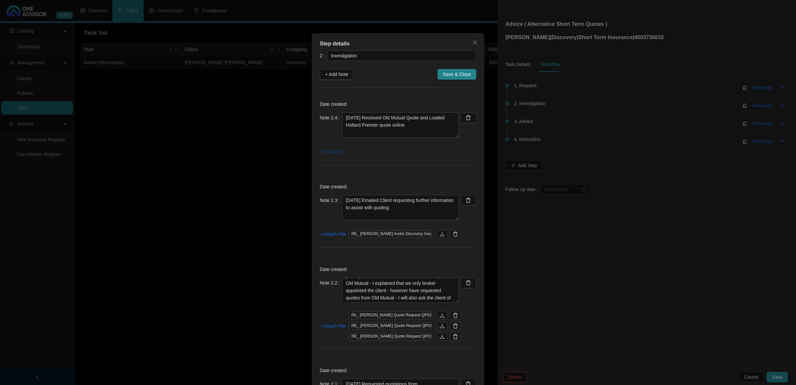
click at [334, 148] on span "+ Attach File" at bounding box center [333, 151] width 26 height 7
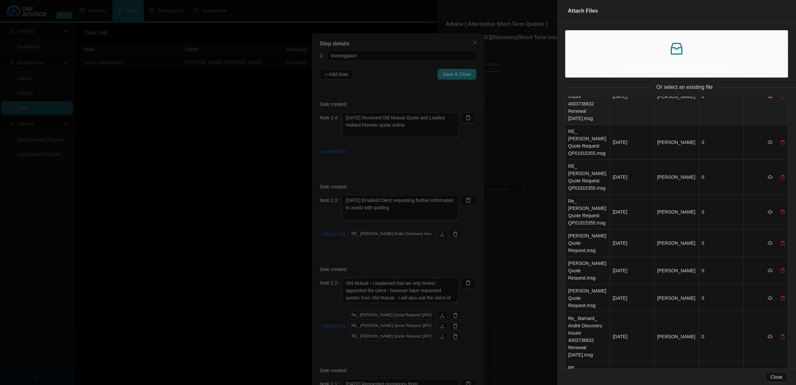
scroll to position [0, 0]
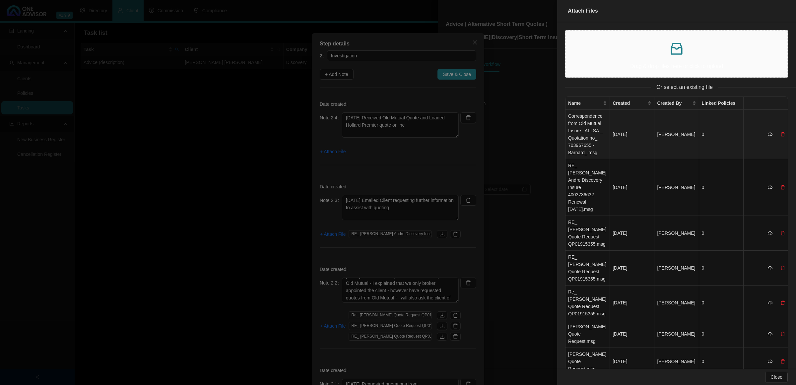
click at [559, 134] on td "Correspondence from Old Mutual Insure_ ALLSA _ Quotation no_ 703967655 - Barnar…" at bounding box center [588, 134] width 44 height 49
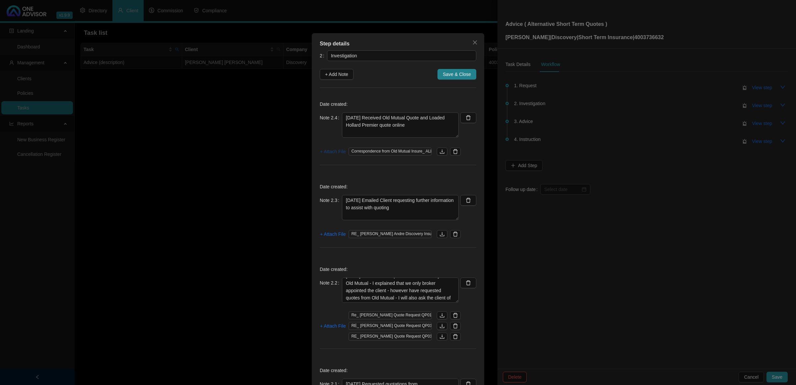
click at [327, 151] on span "+ Attach File" at bounding box center [333, 151] width 26 height 7
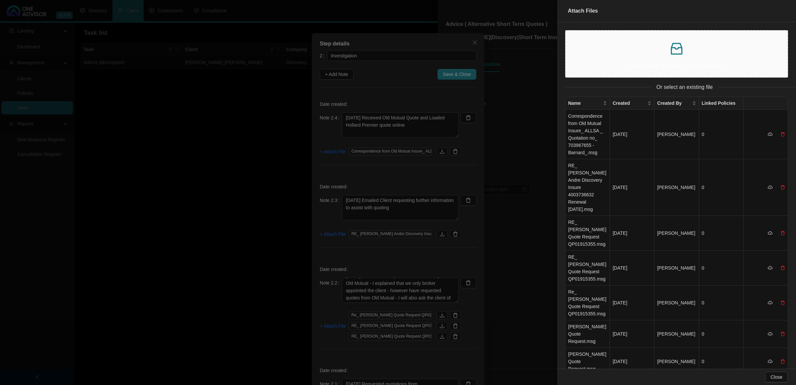
click at [559, 65] on p "Drag & drop files here or click to upload" at bounding box center [676, 66] width 211 height 8
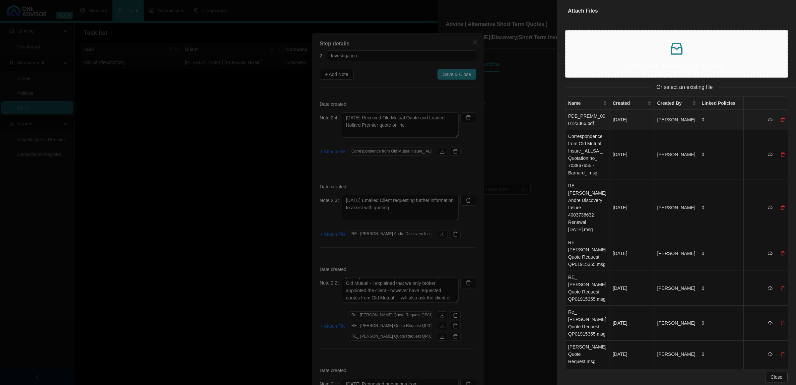
click at [559, 116] on td "PDB_PREMM_000123366.pdf" at bounding box center [588, 120] width 44 height 20
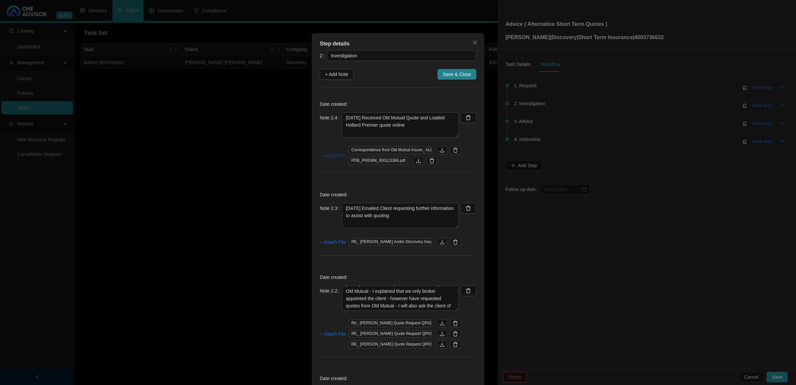
click at [324, 156] on span "+ Attach File" at bounding box center [333, 155] width 26 height 7
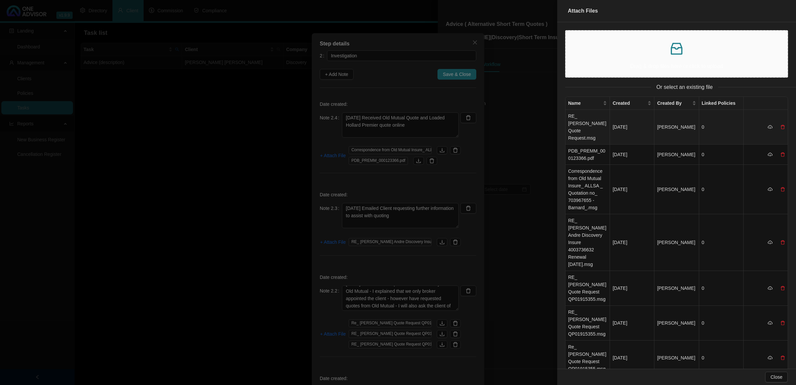
click at [559, 121] on td "RE_ [PERSON_NAME] Quote Request.msg" at bounding box center [588, 127] width 44 height 35
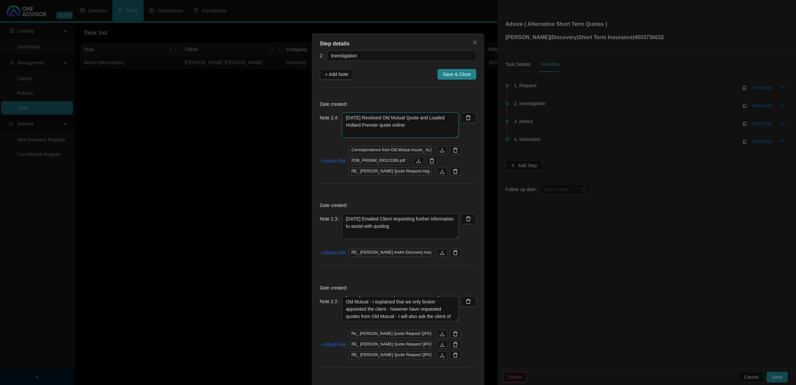
drag, startPoint x: 387, startPoint y: 114, endPoint x: 388, endPoint y: 123, distance: 8.7
click at [386, 114] on textarea "[DATE] Received Old Mutual Quote and Loaded Hollard Premier quote online" at bounding box center [400, 124] width 117 height 25
drag, startPoint x: 437, startPoint y: 137, endPoint x: 436, endPoint y: 157, distance: 20.3
click at [436, 157] on div "Date created: Note 2.4 [DATE] Received Old Mutual Quote Procom Hollard Quote an…" at bounding box center [398, 144] width 157 height 96
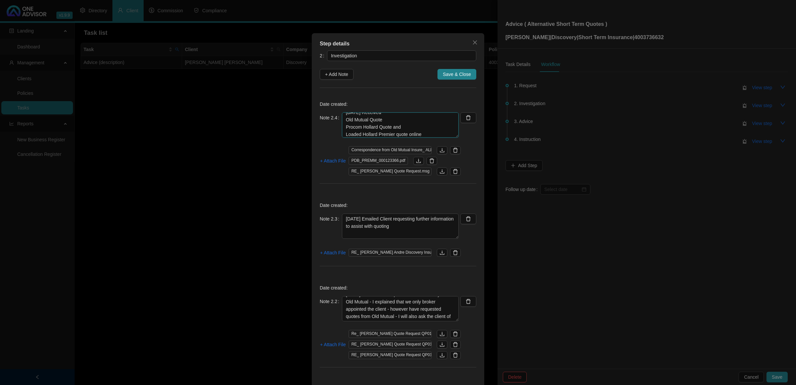
scroll to position [0, 0]
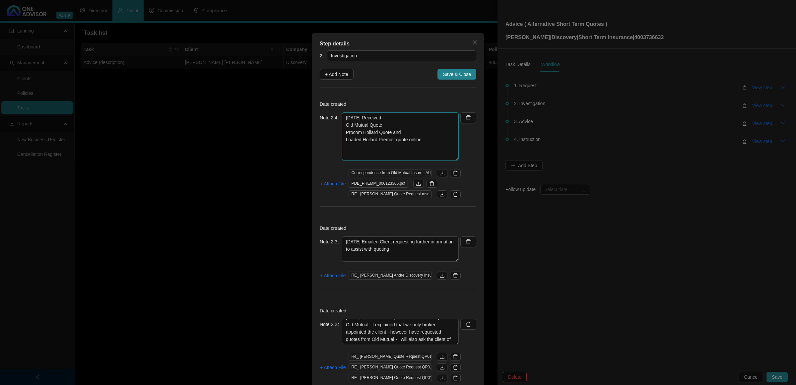
drag, startPoint x: 452, startPoint y: 134, endPoint x: 445, endPoint y: 157, distance: 23.6
click at [445, 157] on textarea "[DATE] Received Old Mutual Quote Procom Hollard Quote and Loaded Hollard Premie…" at bounding box center [400, 136] width 117 height 48
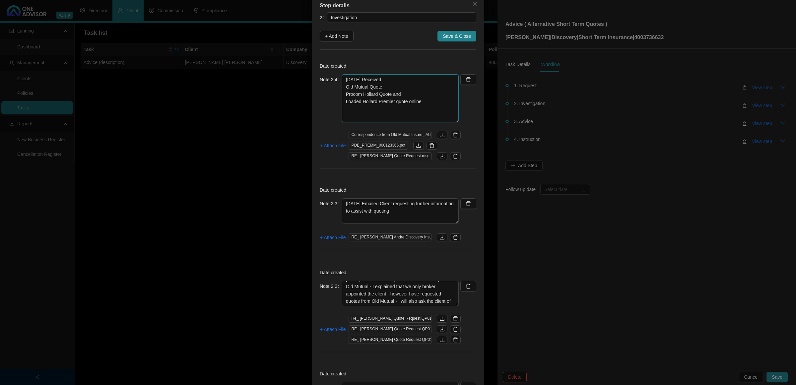
scroll to position [83, 0]
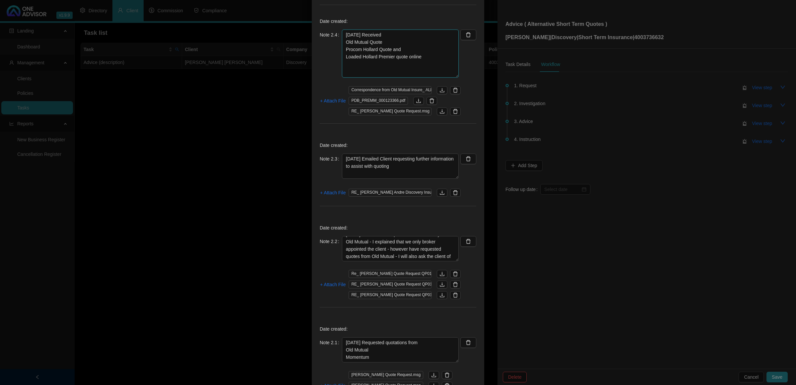
click at [346, 33] on textarea "[DATE] Received Old Mutual Quote Procom Hollard Quote and Loaded Hollard Premie…" at bounding box center [400, 54] width 117 height 48
type textarea "[DATE] Received Old Mutual Quote Procom Hollard Quote and Loaded Hollard Premie…"
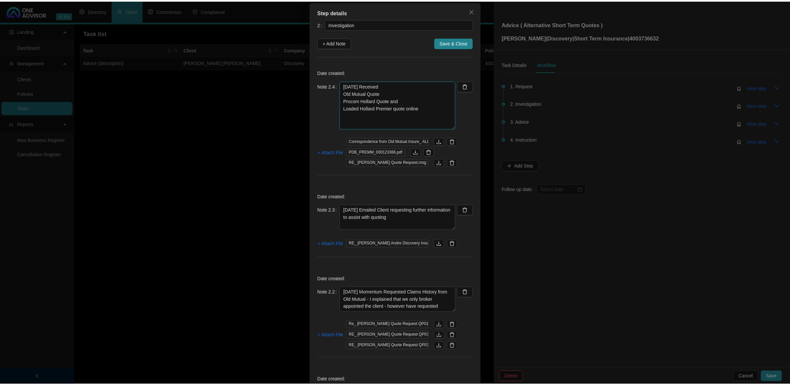
scroll to position [0, 0]
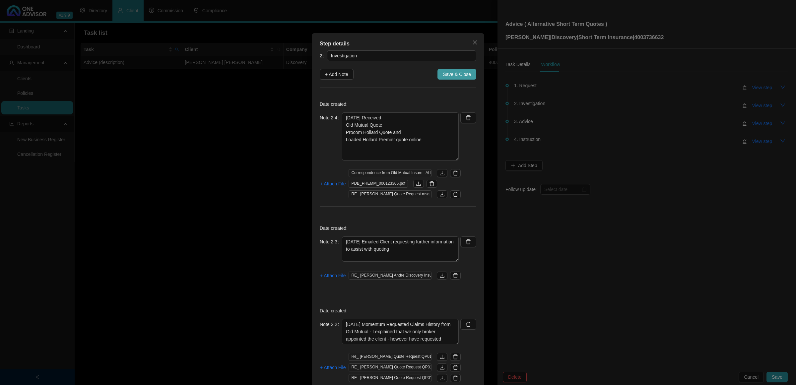
click at [456, 73] on span "Save & Close" at bounding box center [457, 74] width 28 height 7
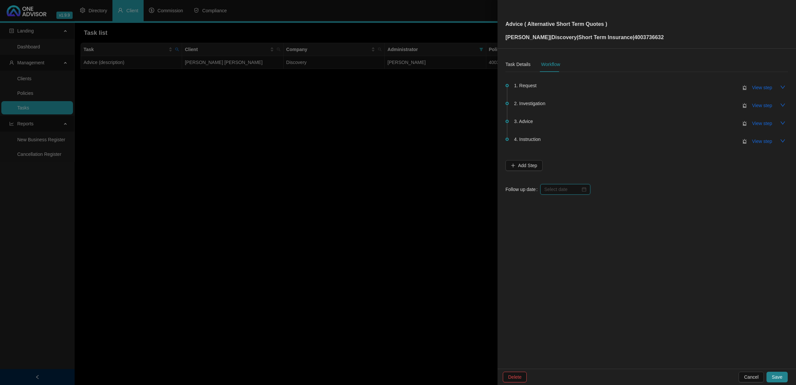
click at [558, 186] on input at bounding box center [562, 189] width 36 height 7
type input "[DATE]"
click at [559, 223] on div "13" at bounding box center [564, 254] width 8 height 8
click at [559, 223] on span "Save" at bounding box center [777, 377] width 11 height 7
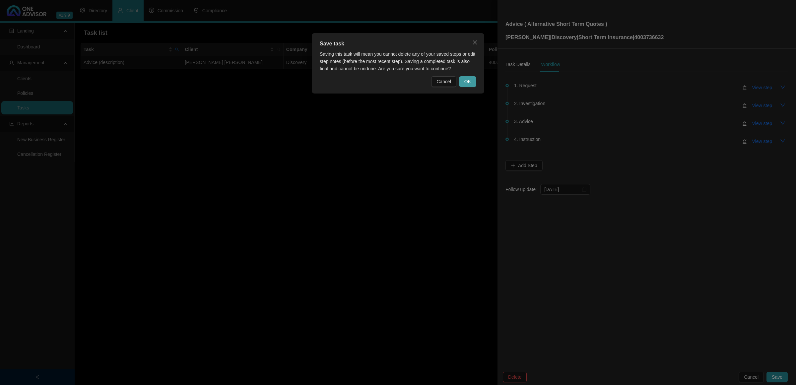
click at [469, 83] on span "OK" at bounding box center [468, 81] width 7 height 7
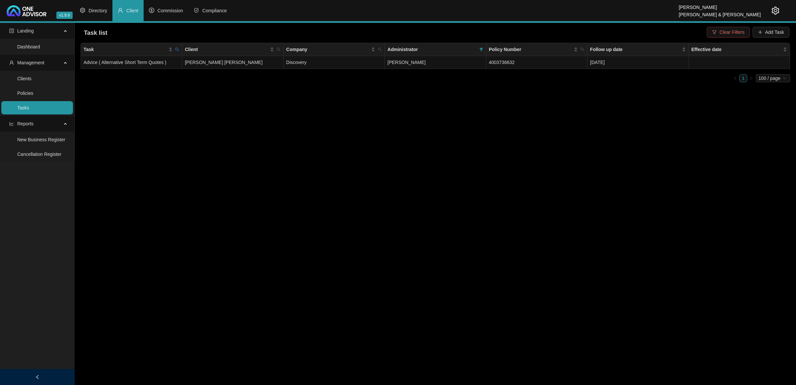
click at [559, 27] on button "Clear Filters" at bounding box center [728, 32] width 43 height 11
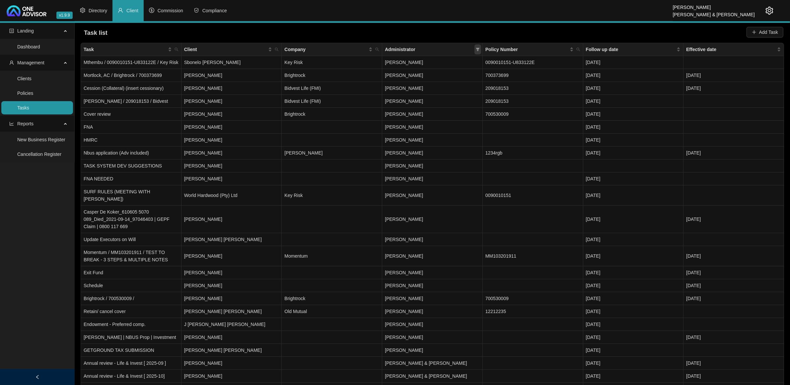
click at [476, 49] on icon "filter" at bounding box center [478, 49] width 4 height 4
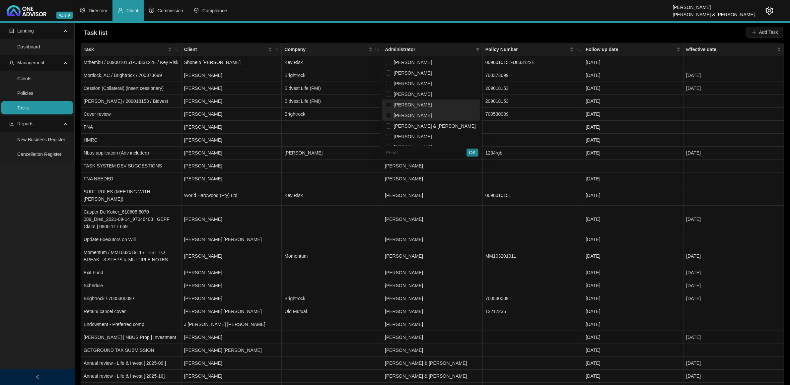
drag, startPoint x: 439, startPoint y: 103, endPoint x: 460, endPoint y: 119, distance: 26.5
click at [432, 104] on span "[PERSON_NAME]" at bounding box center [411, 104] width 41 height 5
checkbox input "true"
click at [473, 153] on span "OK" at bounding box center [472, 152] width 7 height 7
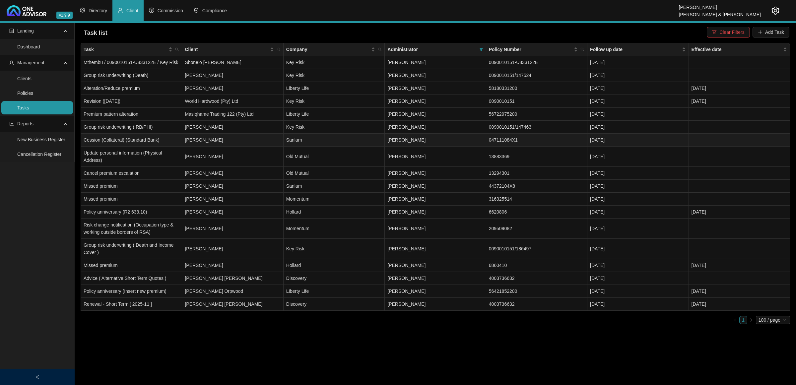
click at [559, 4] on div at bounding box center [770, 10] width 19 height 21
click at [481, 48] on icon "filter" at bounding box center [481, 49] width 4 height 3
click at [445, 125] on span "[PERSON_NAME] & [PERSON_NAME]" at bounding box center [437, 125] width 85 height 5
checkbox input "true"
click at [474, 151] on span "OK" at bounding box center [476, 152] width 7 height 7
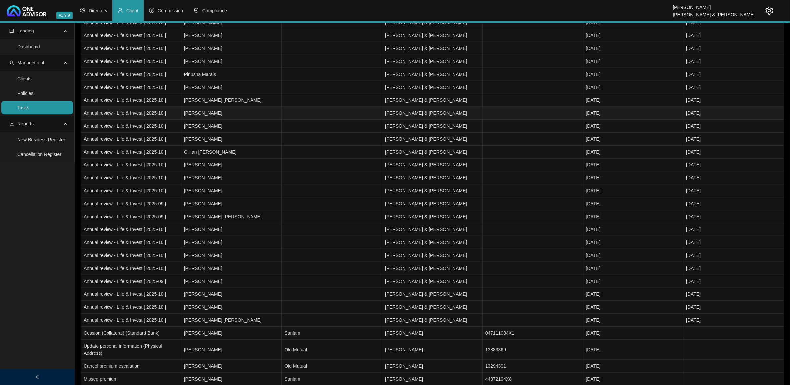
scroll to position [290, 0]
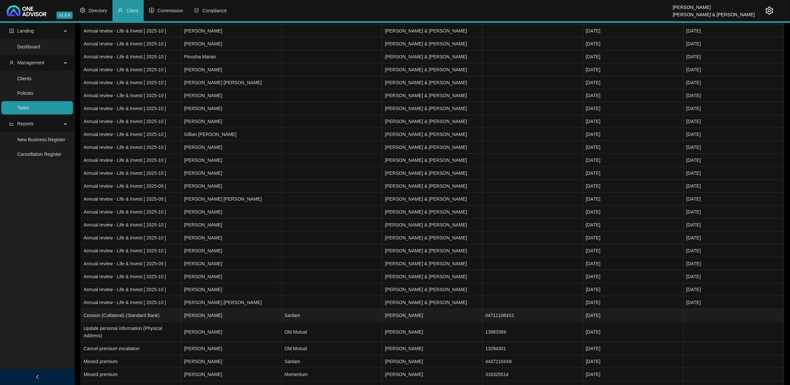
click at [226, 223] on td "[PERSON_NAME]" at bounding box center [231, 315] width 101 height 13
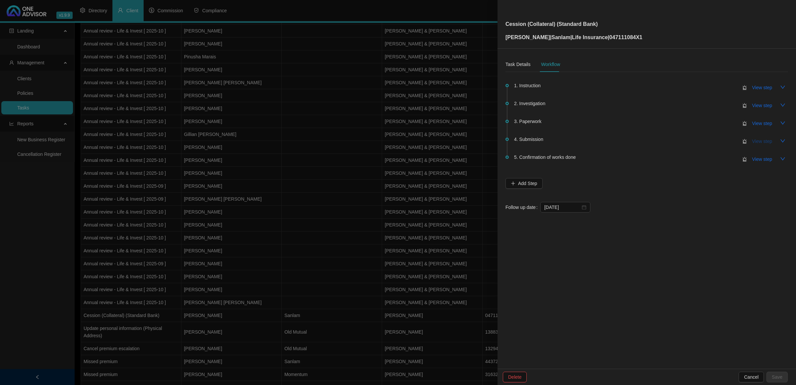
click at [559, 138] on span "View step" at bounding box center [763, 141] width 20 height 7
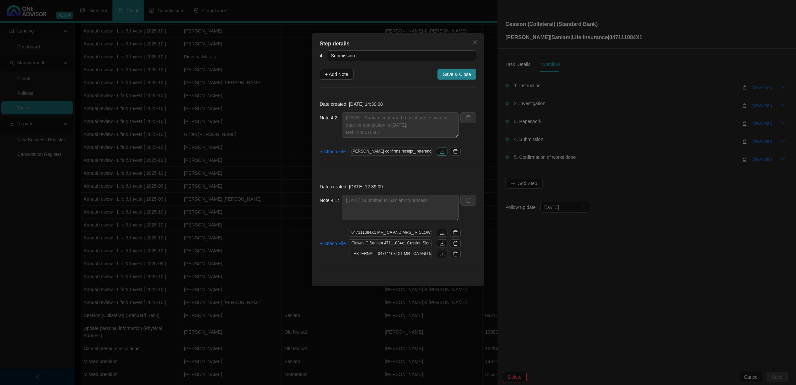
click at [442, 150] on icon "download" at bounding box center [442, 151] width 5 height 5
click at [417, 154] on span "[PERSON_NAME] confirms receipt_ reference number 1442018659.msg" at bounding box center [390, 152] width 83 height 8
click at [443, 152] on icon "download" at bounding box center [442, 151] width 5 height 5
click at [332, 72] on span "+ Add Note" at bounding box center [336, 74] width 23 height 7
type textarea "[DATE] - Sanlam confirmed receipt and estimated date for completion is [DATE]. …"
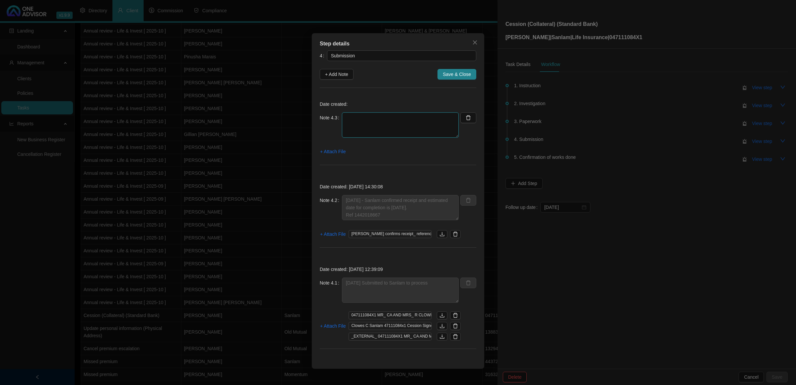
click at [376, 122] on textarea at bounding box center [400, 124] width 117 height 25
type textarea "[DATE] follow up"
click at [339, 153] on span "+ Attach File" at bounding box center [333, 151] width 26 height 7
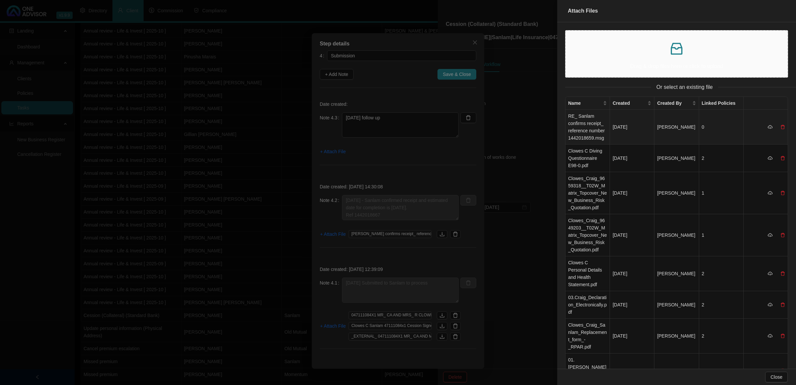
click at [559, 119] on td "RE_ Sanlam confirms receipt_ reference number 1442018659.msg" at bounding box center [588, 127] width 44 height 35
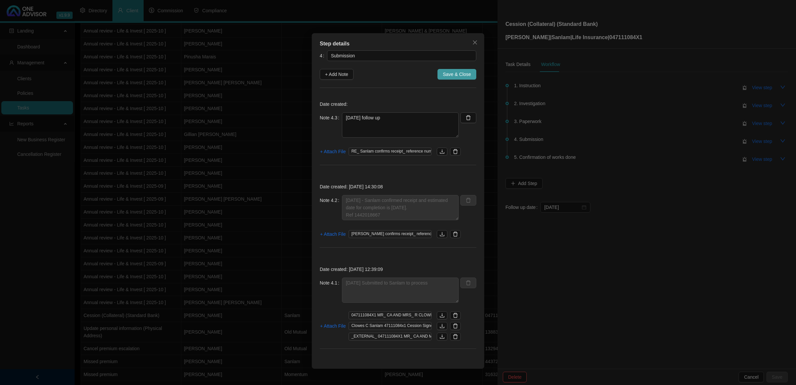
click at [459, 74] on span "Save & Close" at bounding box center [457, 74] width 28 height 7
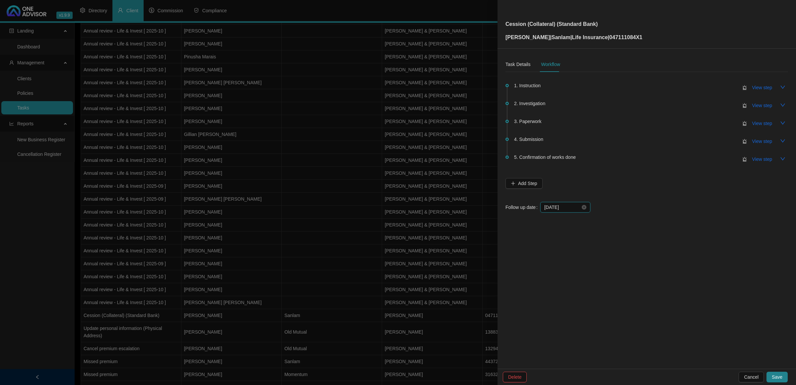
click at [559, 207] on input "[DATE]" at bounding box center [562, 207] width 36 height 7
type input "[DATE]"
click at [559, 223] on div "13" at bounding box center [564, 272] width 8 height 8
click at [559, 223] on button "Save" at bounding box center [777, 377] width 21 height 11
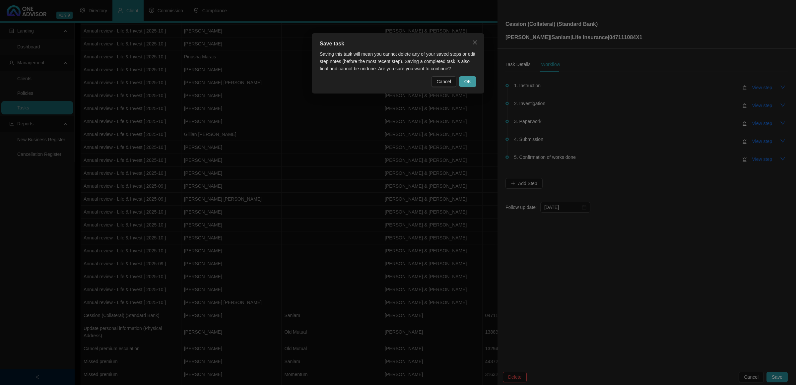
click at [468, 81] on span "OK" at bounding box center [468, 81] width 7 height 7
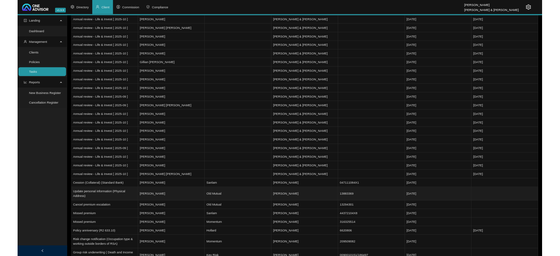
scroll to position [332, 0]
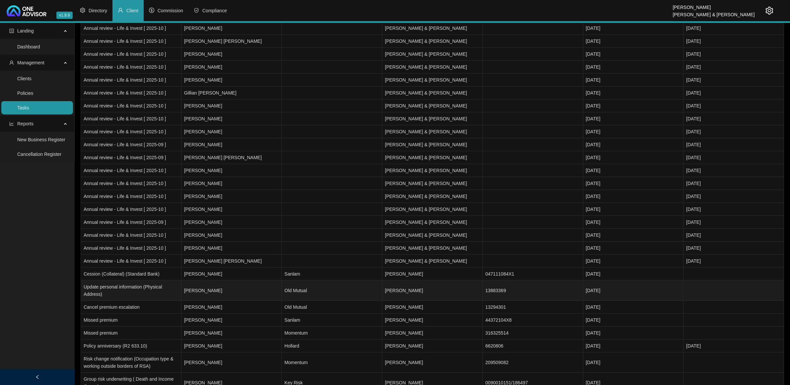
click at [559, 223] on td "[DATE]" at bounding box center [633, 291] width 101 height 20
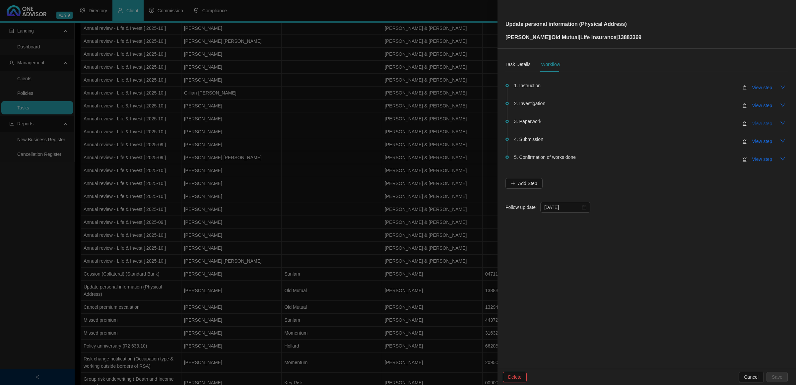
click at [559, 125] on span "View step" at bounding box center [763, 123] width 20 height 7
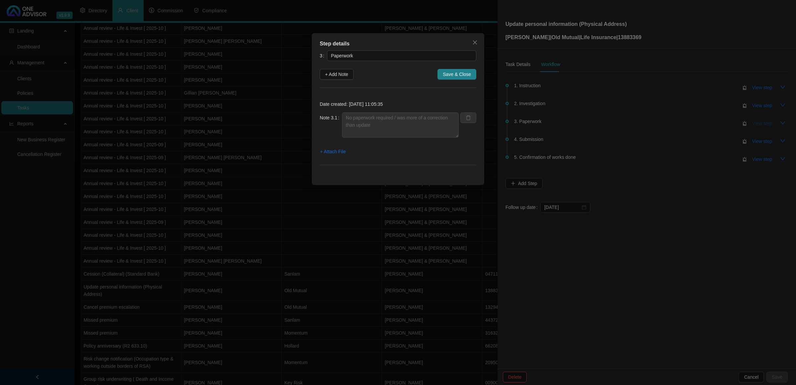
click at [559, 125] on div "Step details 3 Paperwork + Add Note Save & Close Date created: [DATE] 11:05:35 …" at bounding box center [398, 192] width 796 height 385
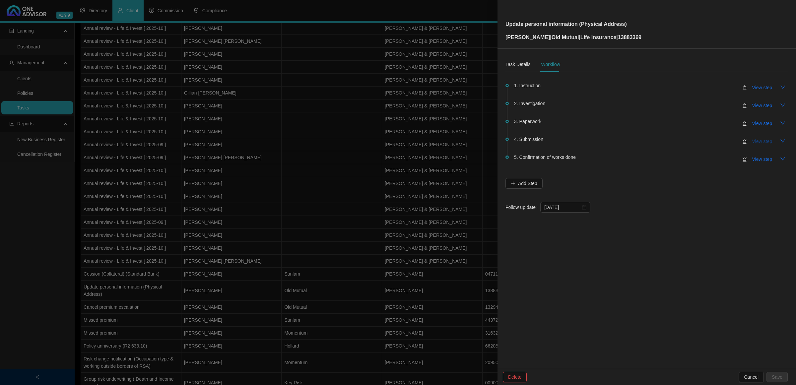
click at [559, 140] on span "View step" at bounding box center [763, 141] width 20 height 7
type input "Submission"
type textarea "Follow up with OM to see if all is in order"
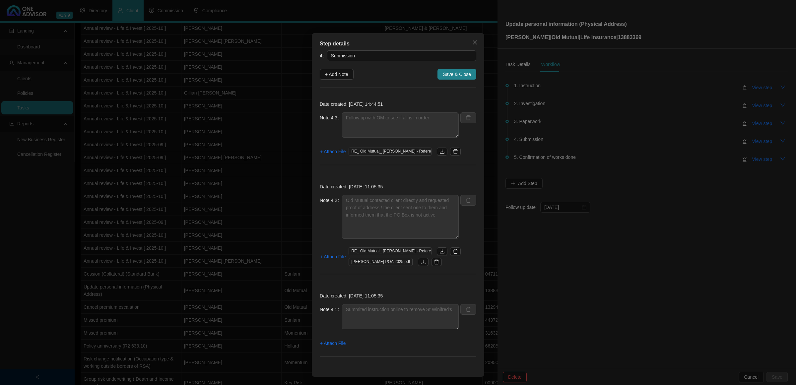
click at [457, 223] on div "Note 4.2 Old Mutual contacted client directly and requested proof of address / …" at bounding box center [398, 221] width 157 height 52
click at [440, 223] on icon "download" at bounding box center [442, 254] width 5 height 5
click at [472, 41] on icon "close" at bounding box center [474, 42] width 5 height 5
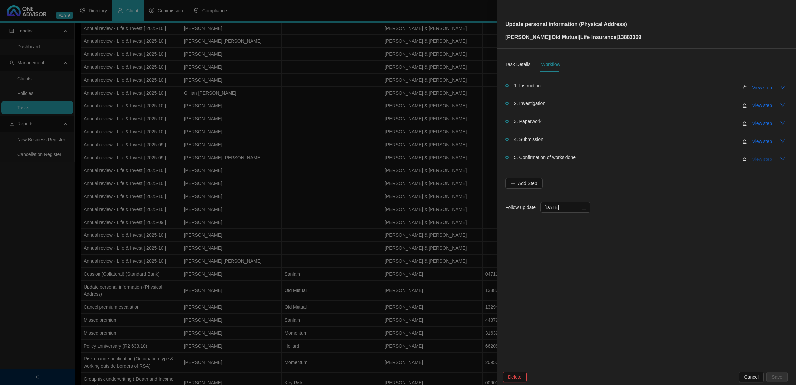
click at [559, 158] on span "View step" at bounding box center [763, 159] width 20 height 7
type input "Confirmation of works done"
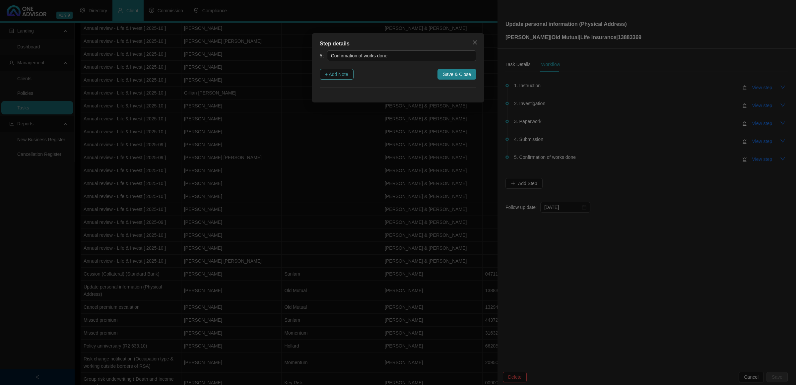
click at [338, 73] on span "+ Add Note" at bounding box center [336, 74] width 23 height 7
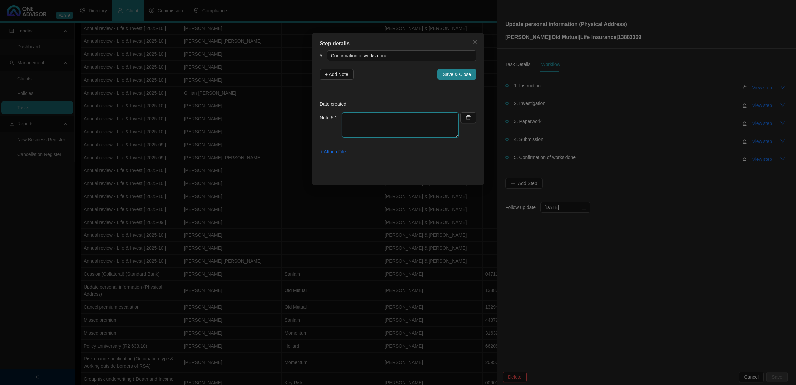
click at [410, 126] on textarea at bounding box center [400, 124] width 117 height 25
type textarea "w"
type textarea "Went online and Address is updated"
click at [339, 148] on button "+ Attach File" at bounding box center [333, 151] width 26 height 11
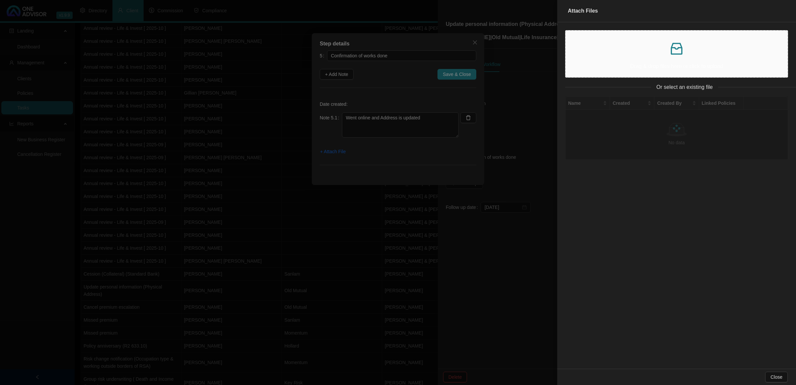
click at [559, 47] on p at bounding box center [676, 49] width 211 height 16
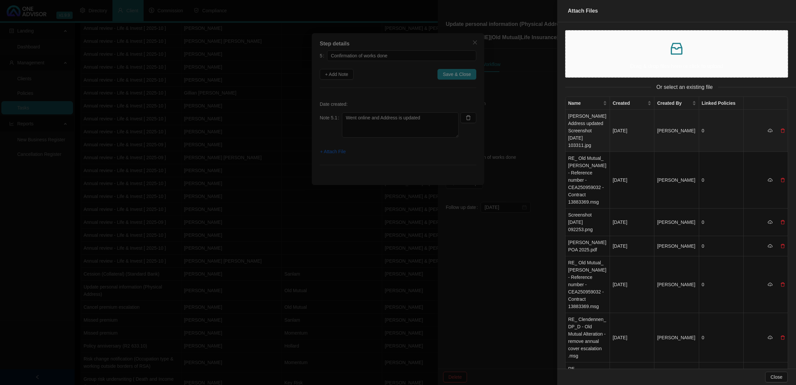
click at [559, 119] on td "[PERSON_NAME] Address updated Screenshot [DATE] 103311.jpg" at bounding box center [588, 131] width 44 height 42
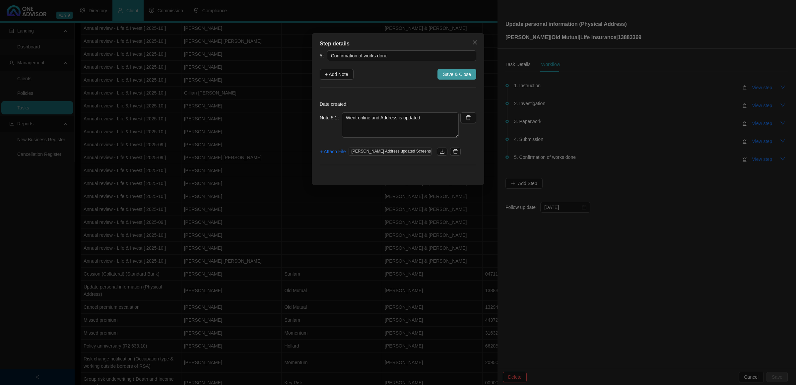
click at [448, 75] on span "Save & Close" at bounding box center [457, 74] width 28 height 7
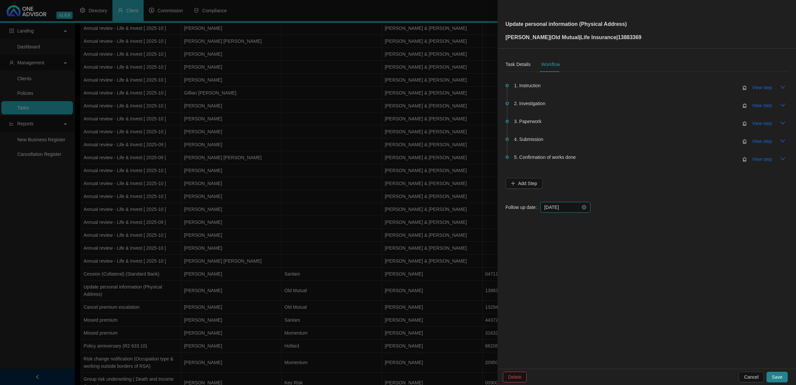
click at [559, 207] on input "[DATE]" at bounding box center [562, 207] width 36 height 7
type input "[DATE]"
click at [559, 223] on div "9" at bounding box center [600, 260] width 8 height 8
click at [524, 63] on div "Task Details" at bounding box center [518, 64] width 25 height 7
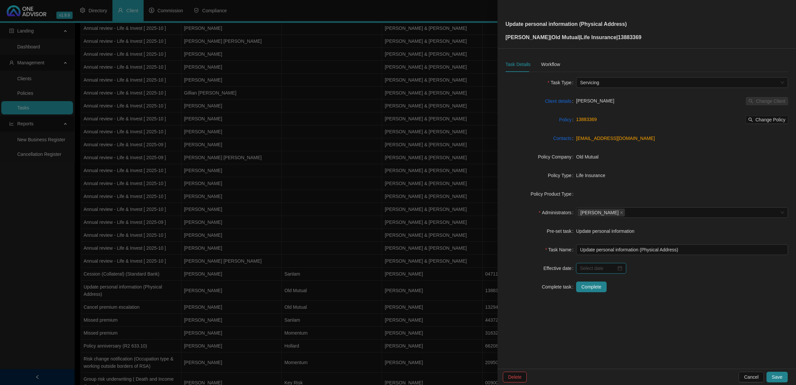
click at [559, 223] on input at bounding box center [598, 268] width 36 height 7
type input "[DATE]"
click at [559, 191] on div "9" at bounding box center [636, 193] width 8 height 8
click at [559, 223] on span "Complete" at bounding box center [592, 286] width 20 height 7
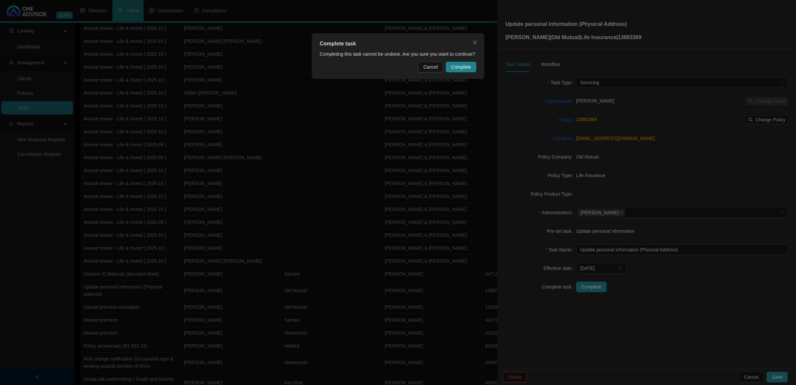
click at [460, 61] on div "Complete task Completing this task cannot be undone. Are you sure you want to c…" at bounding box center [398, 56] width 173 height 46
click at [459, 65] on span "Complete" at bounding box center [461, 66] width 20 height 7
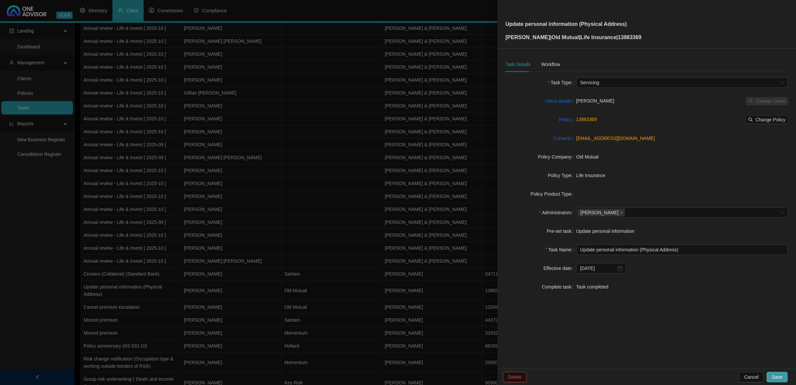
click at [559, 223] on button "Save" at bounding box center [777, 377] width 21 height 11
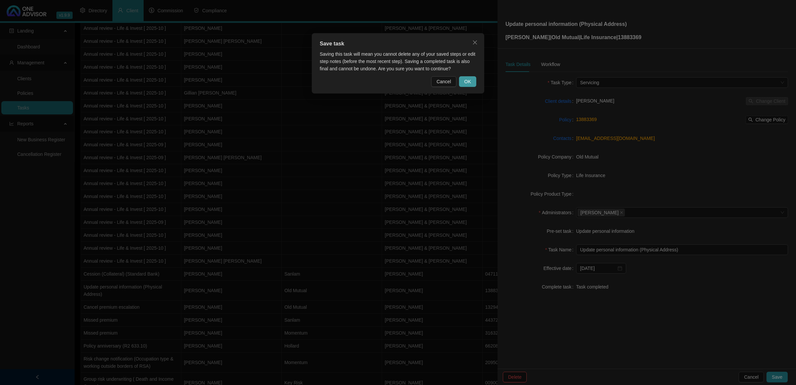
click at [465, 80] on button "OK" at bounding box center [467, 81] width 17 height 11
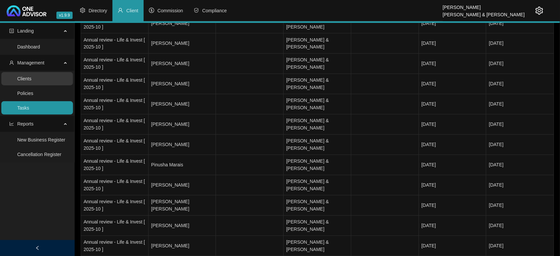
click at [32, 80] on link "Clients" at bounding box center [24, 78] width 14 height 5
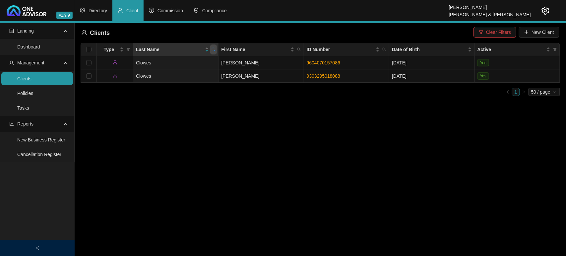
click at [211, 51] on span at bounding box center [213, 49] width 7 height 10
type input "[PERSON_NAME]"
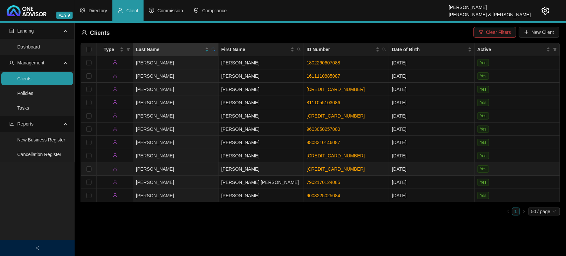
click at [173, 166] on td "[PERSON_NAME]" at bounding box center [175, 168] width 85 height 13
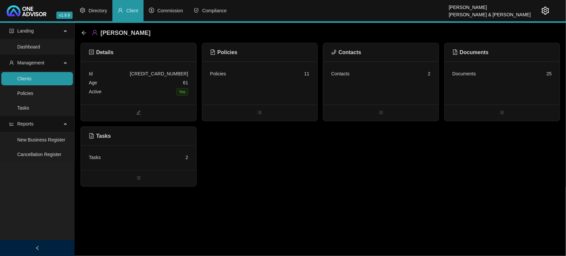
click at [370, 81] on div "Contacts 2" at bounding box center [381, 82] width 115 height 43
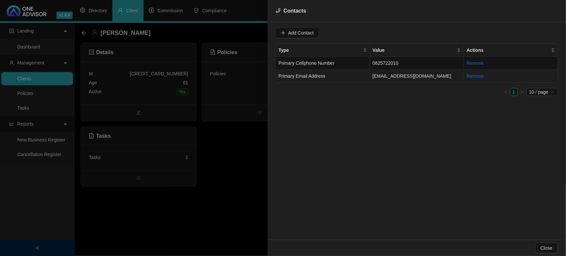
click at [348, 77] on td "Primary Email Address" at bounding box center [323, 76] width 94 height 13
drag, startPoint x: 349, startPoint y: 32, endPoint x: 236, endPoint y: 33, distance: 112.5
click at [236, 33] on div "Contacts Value [EMAIL_ADDRESS][DOMAIN_NAME] Type Primary Email Address Cancel U…" at bounding box center [283, 128] width 566 height 256
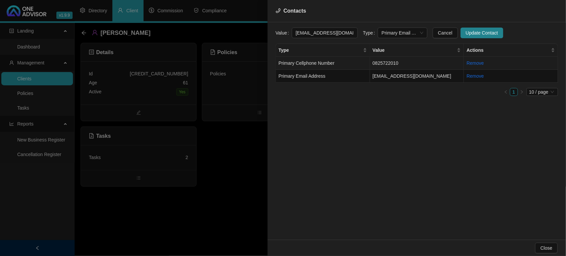
click at [327, 65] on span "Primary Cellphone Number" at bounding box center [307, 62] width 56 height 5
drag, startPoint x: 334, startPoint y: 33, endPoint x: 242, endPoint y: 26, distance: 91.9
click at [242, 26] on div "Contacts Value [PHONE_NUMBER] Type Primary Cellphone Number Cancel Update Conta…" at bounding box center [283, 128] width 566 height 256
drag, startPoint x: 250, startPoint y: 131, endPoint x: 251, endPoint y: 117, distance: 14.3
click at [250, 131] on div at bounding box center [283, 128] width 566 height 256
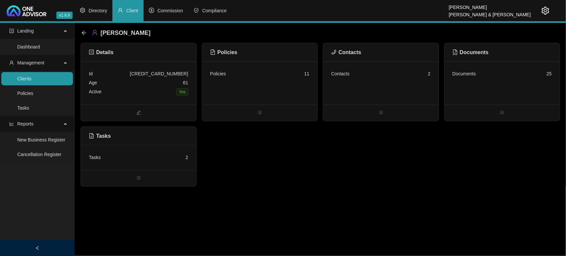
click at [258, 90] on div "Policies 11" at bounding box center [259, 82] width 115 height 43
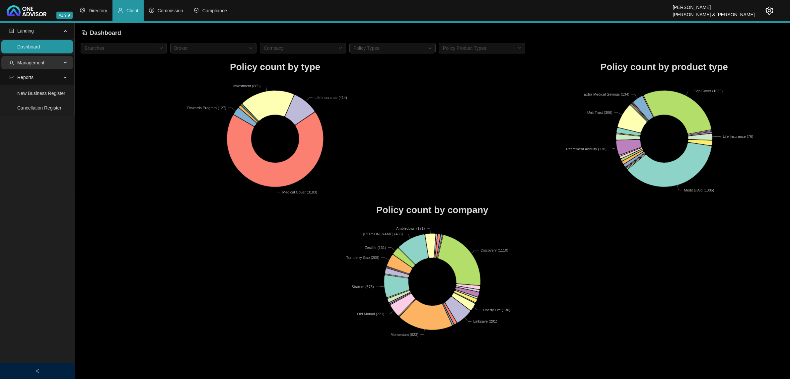
click at [32, 64] on span "Management" at bounding box center [30, 62] width 27 height 5
click at [32, 78] on link "Clients" at bounding box center [24, 78] width 14 height 5
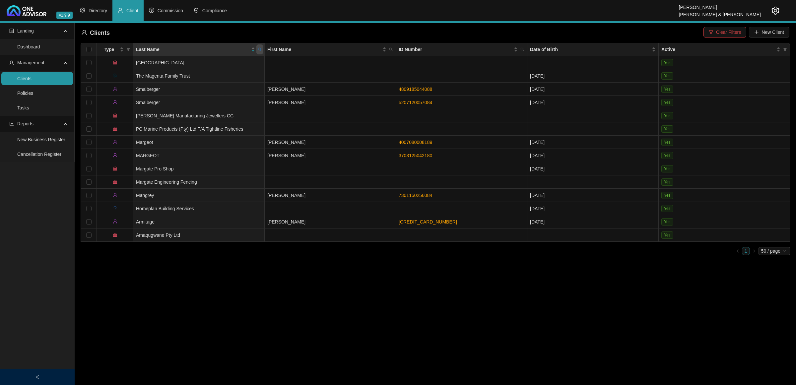
click at [259, 51] on icon "search" at bounding box center [260, 49] width 4 height 4
type input "clowes"
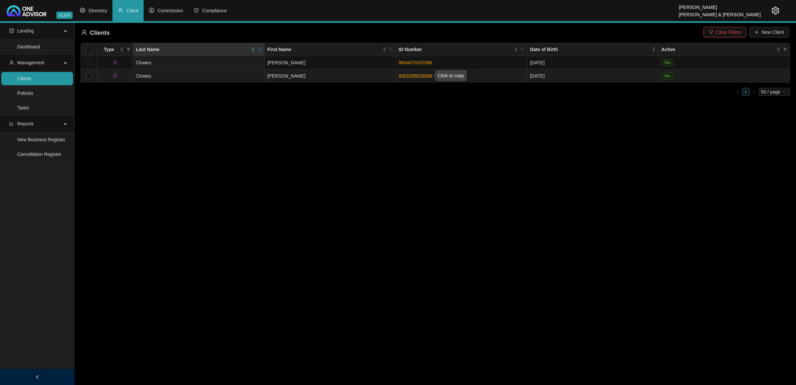
click at [416, 77] on link "9303295018088" at bounding box center [416, 75] width 34 height 5
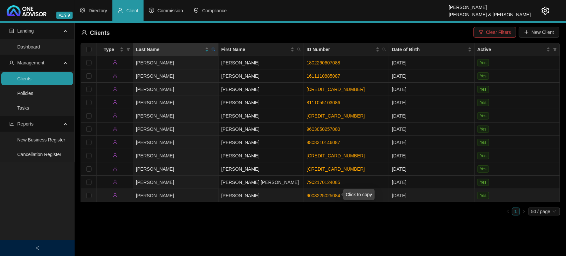
click at [324, 195] on link "9003225025084" at bounding box center [324, 195] width 34 height 5
